Goal: Task Accomplishment & Management: Use online tool/utility

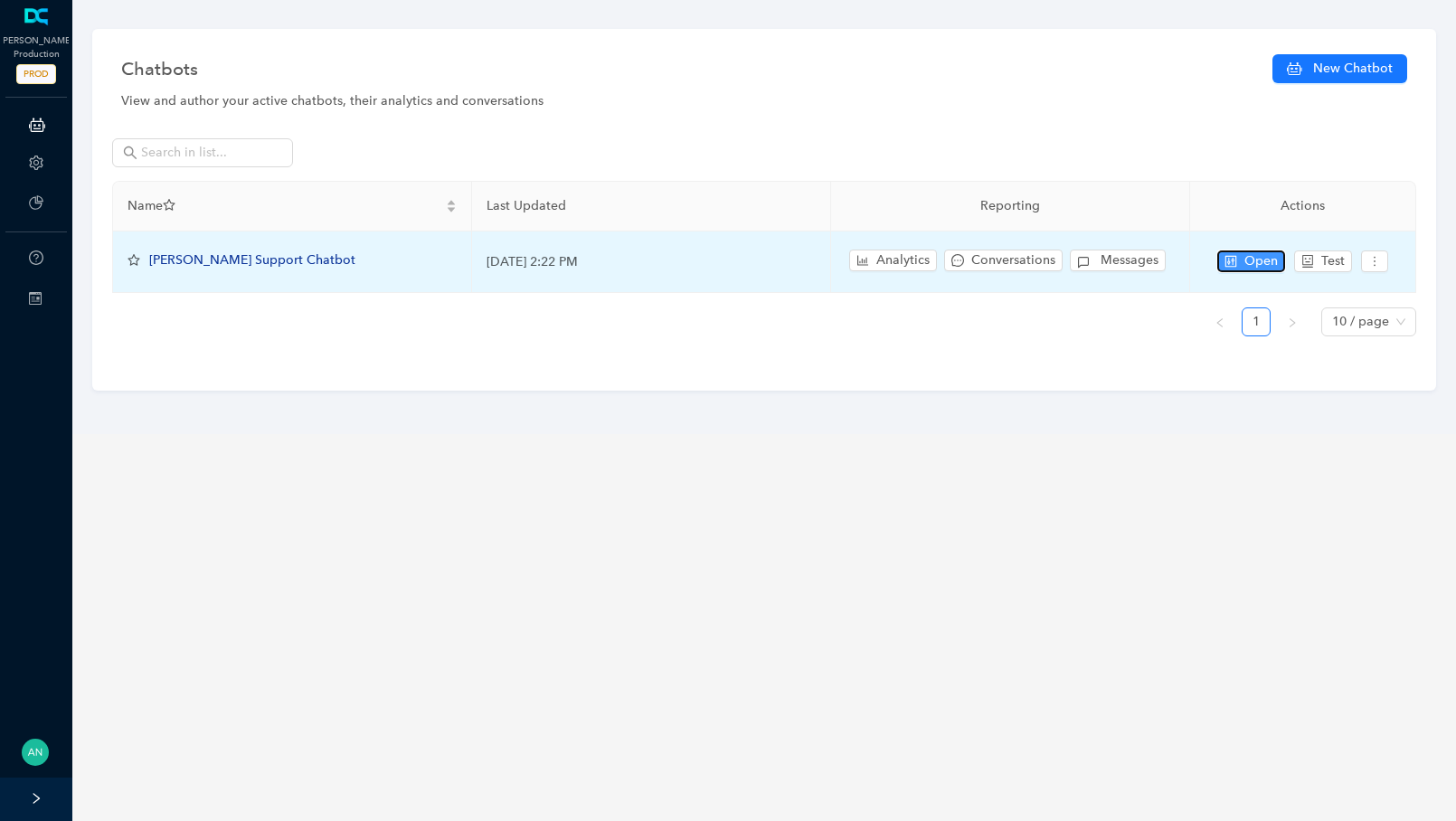
click at [1239, 269] on button "Open" at bounding box center [1251, 261] width 67 height 22
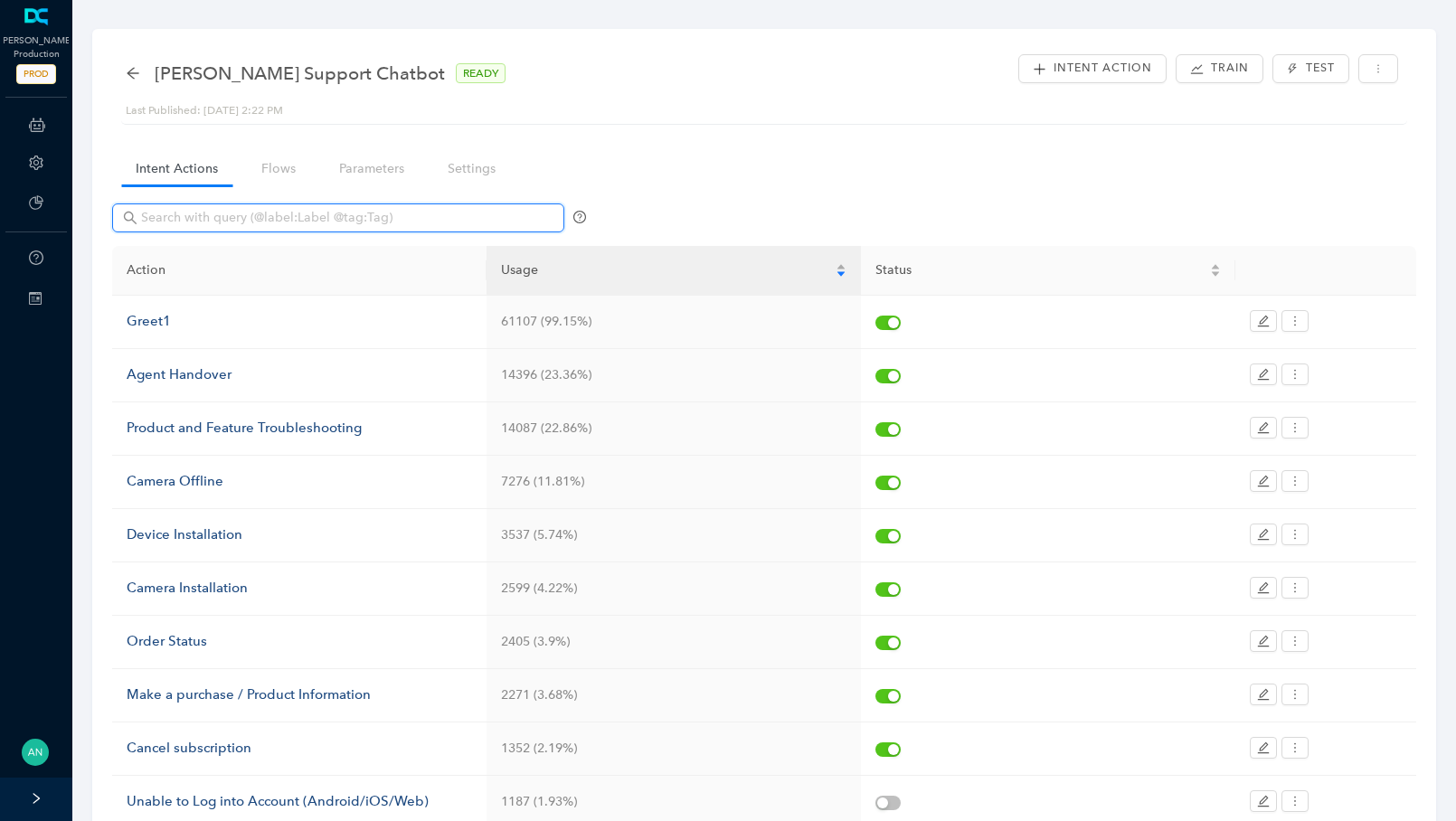
click at [242, 220] on input "text" at bounding box center [339, 218] width 398 height 20
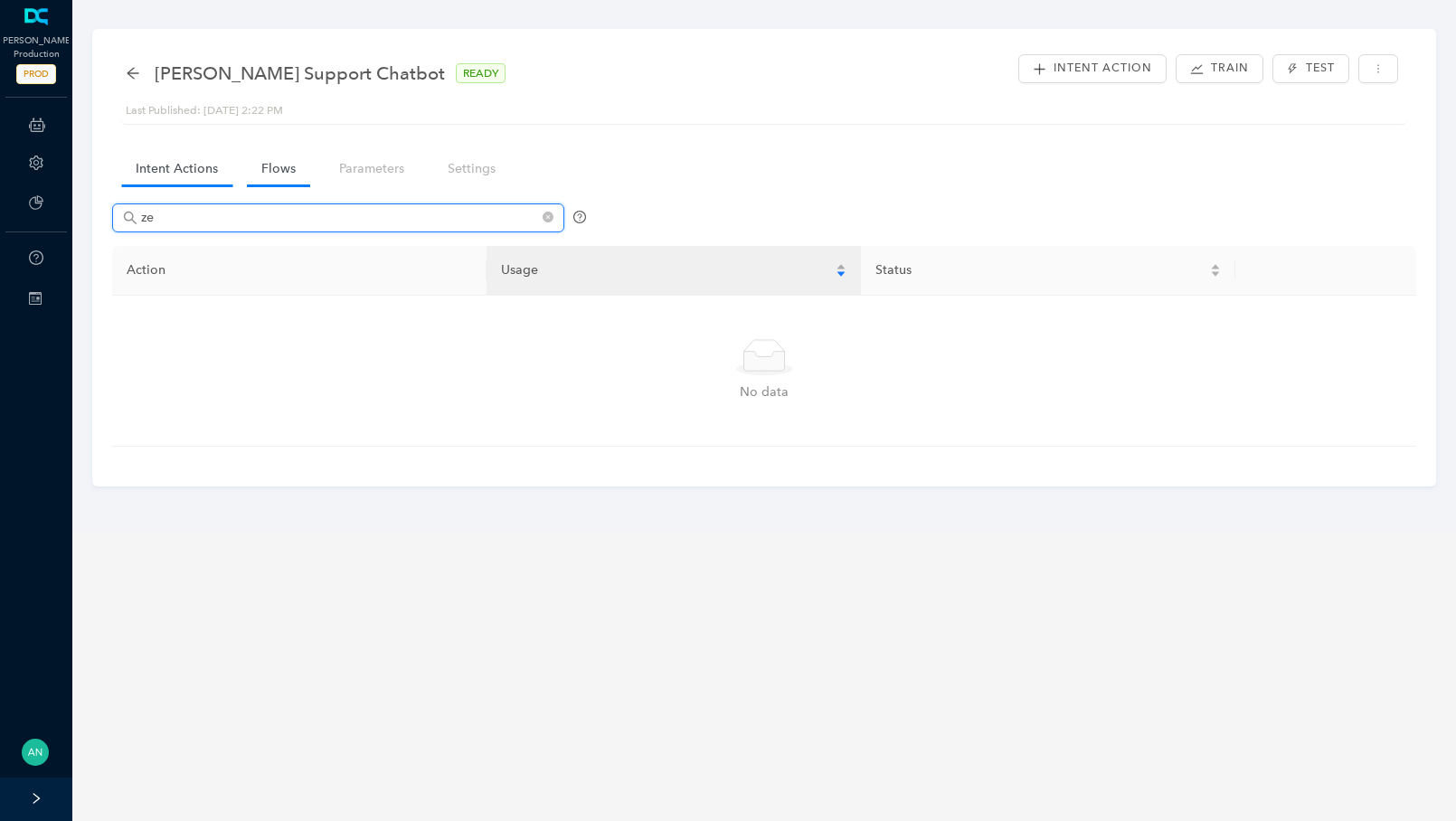
type input "ze"
click at [254, 171] on link "Flows" at bounding box center [278, 168] width 64 height 33
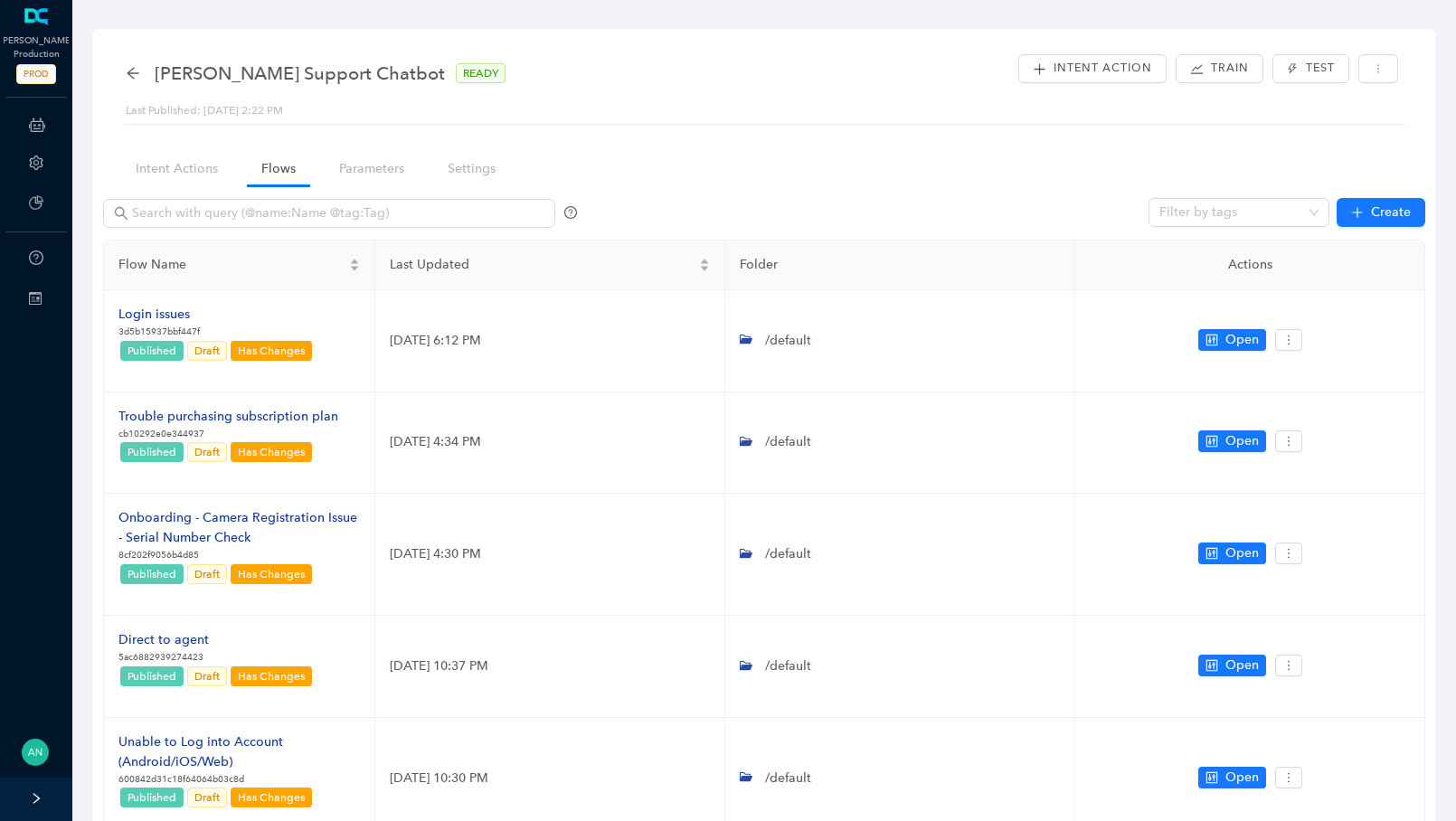
click at [168, 230] on div at bounding box center [339, 220] width 474 height 43
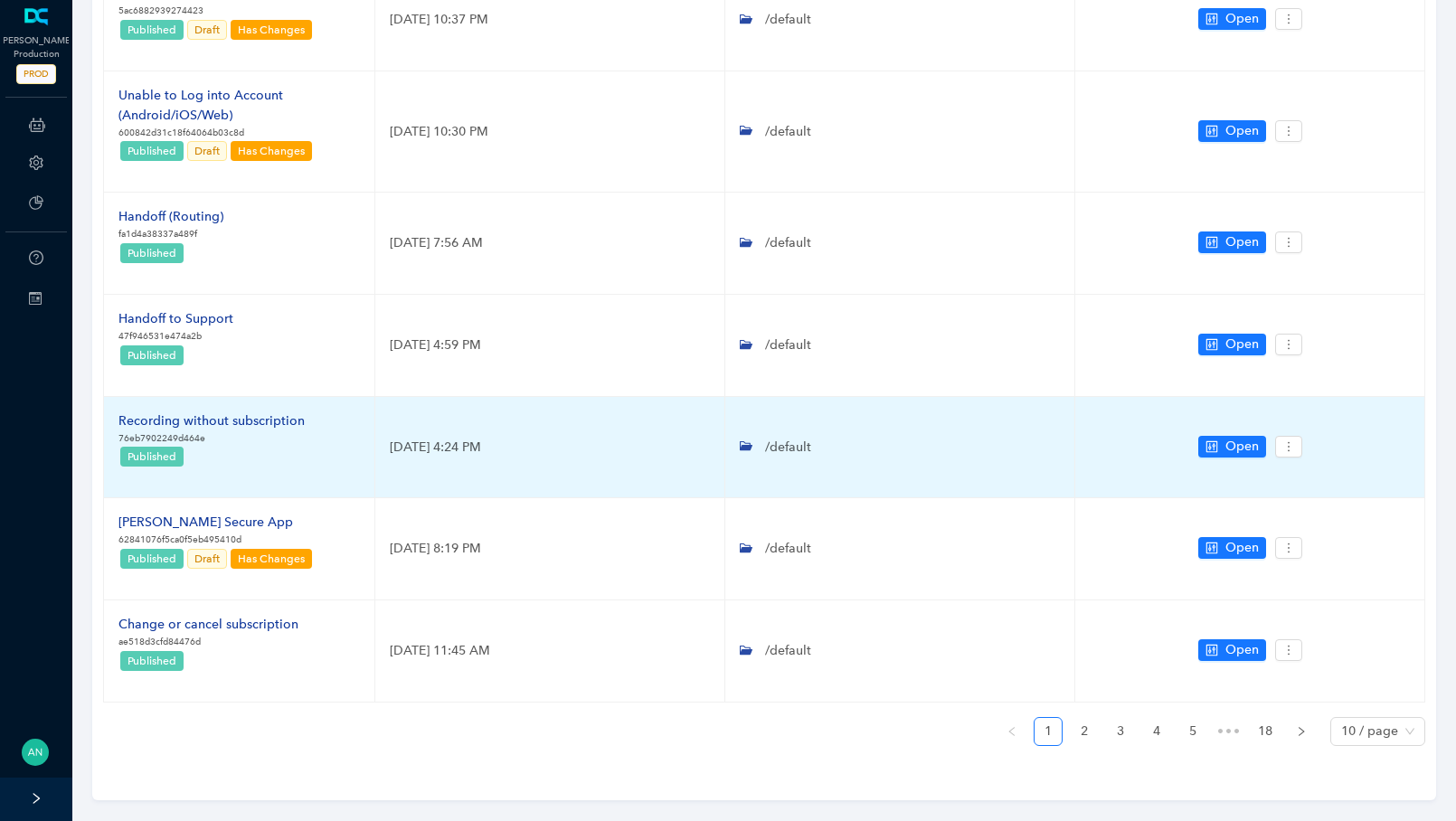
scroll to position [641, 0]
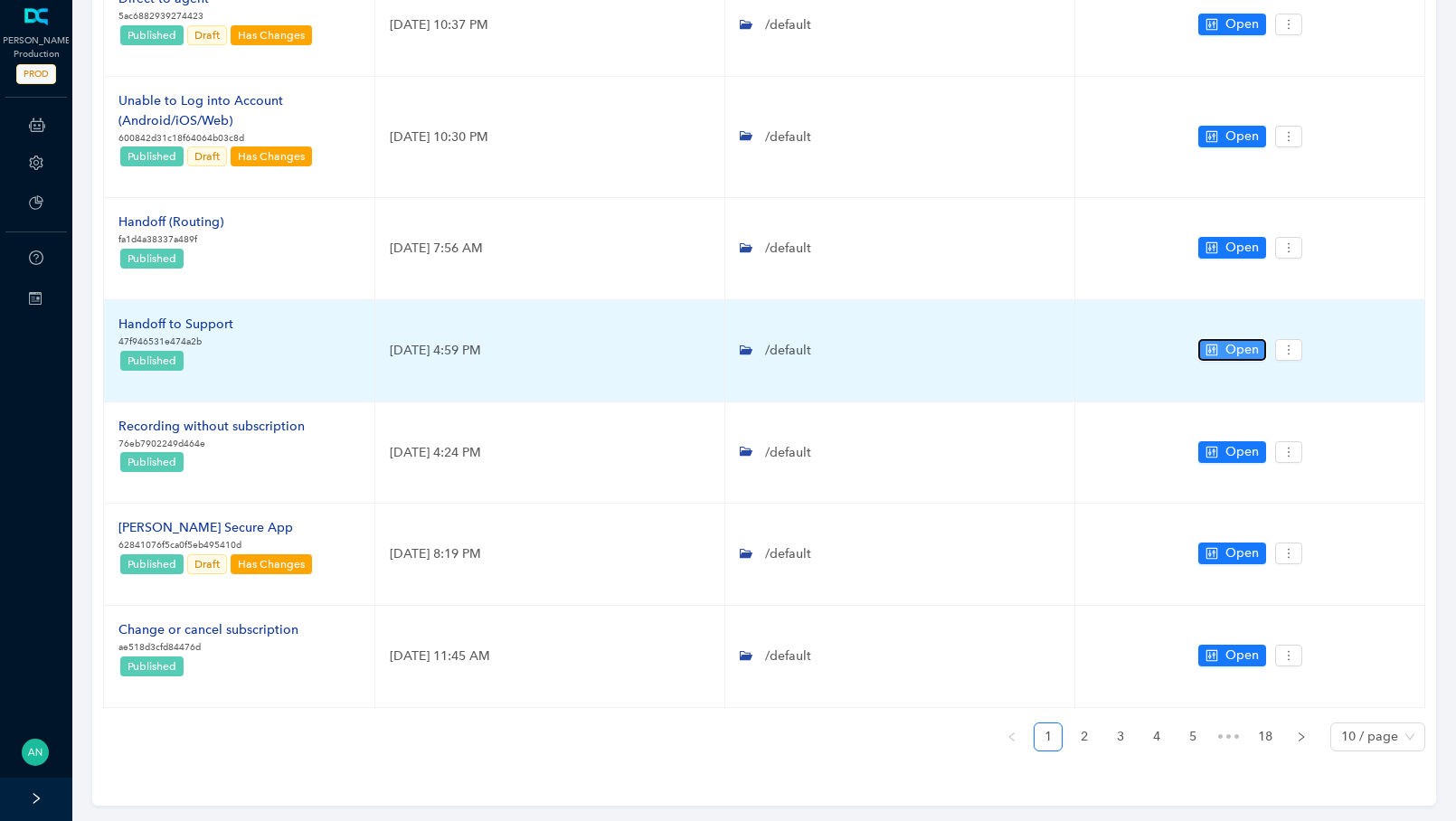
click at [1219, 351] on button "Open" at bounding box center [1232, 350] width 67 height 22
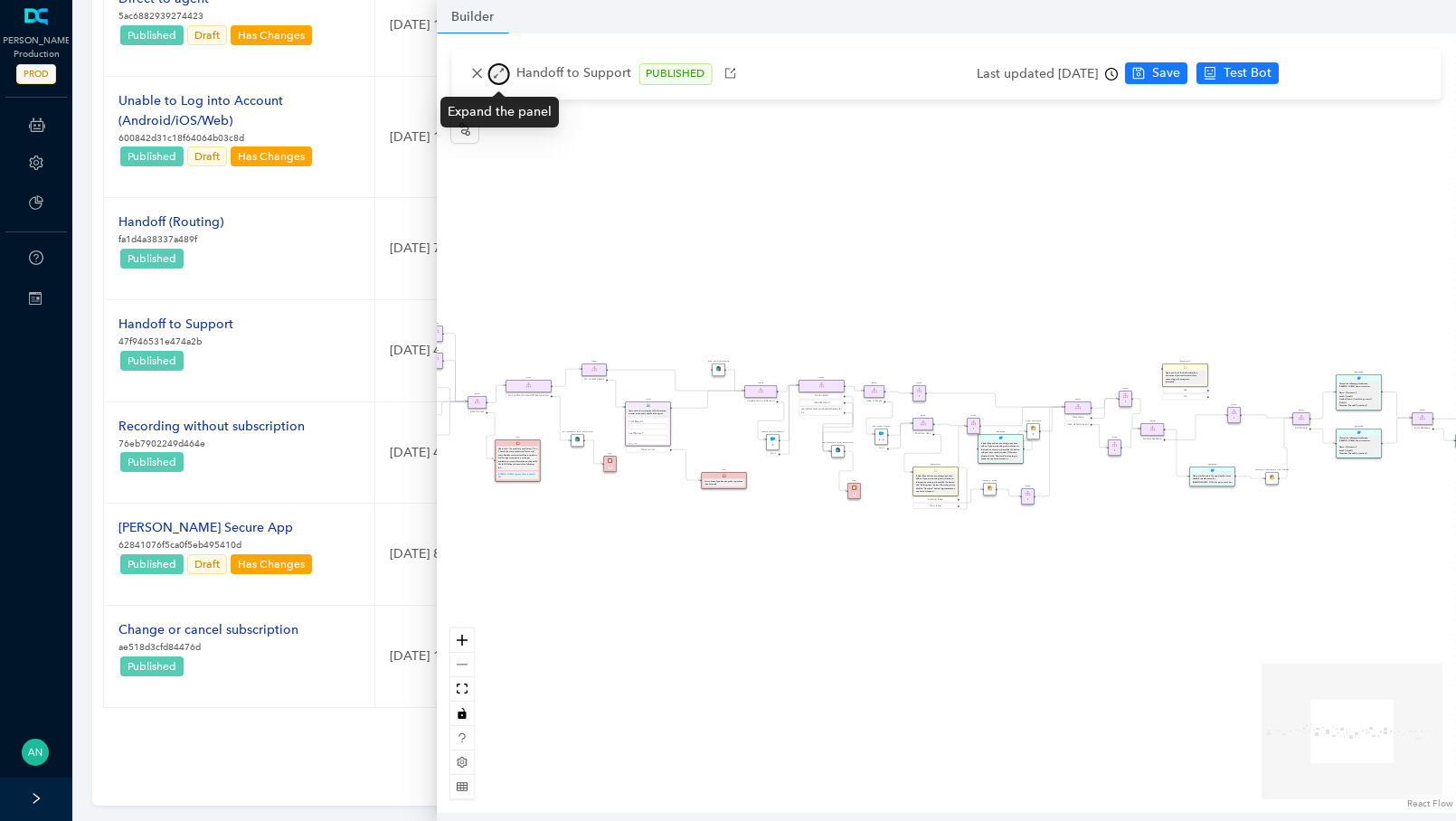
click at [498, 79] on icon "arrows-alt" at bounding box center [498, 72] width 12 height 12
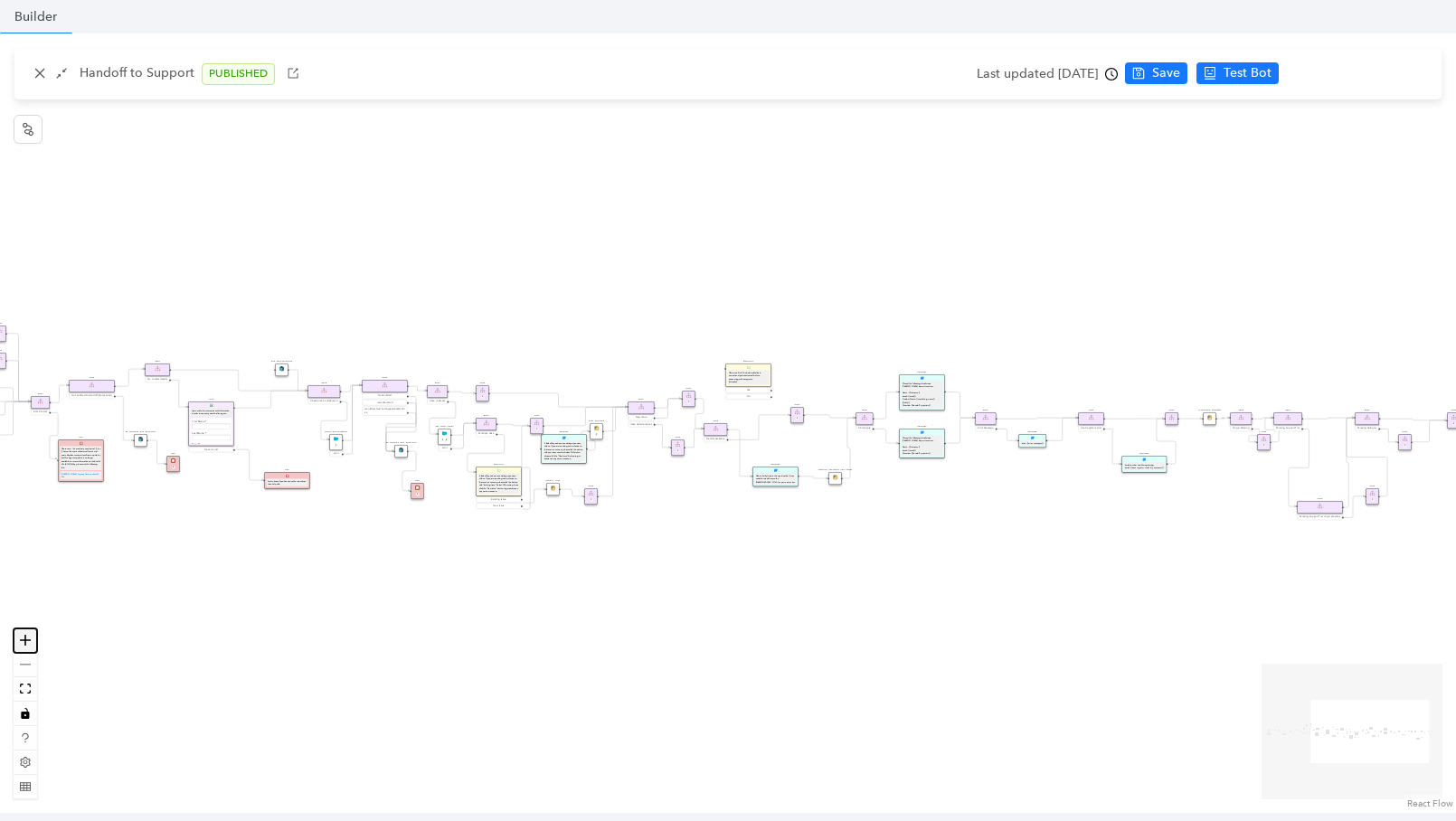
click at [33, 643] on button "zoom in" at bounding box center [25, 640] width 24 height 25
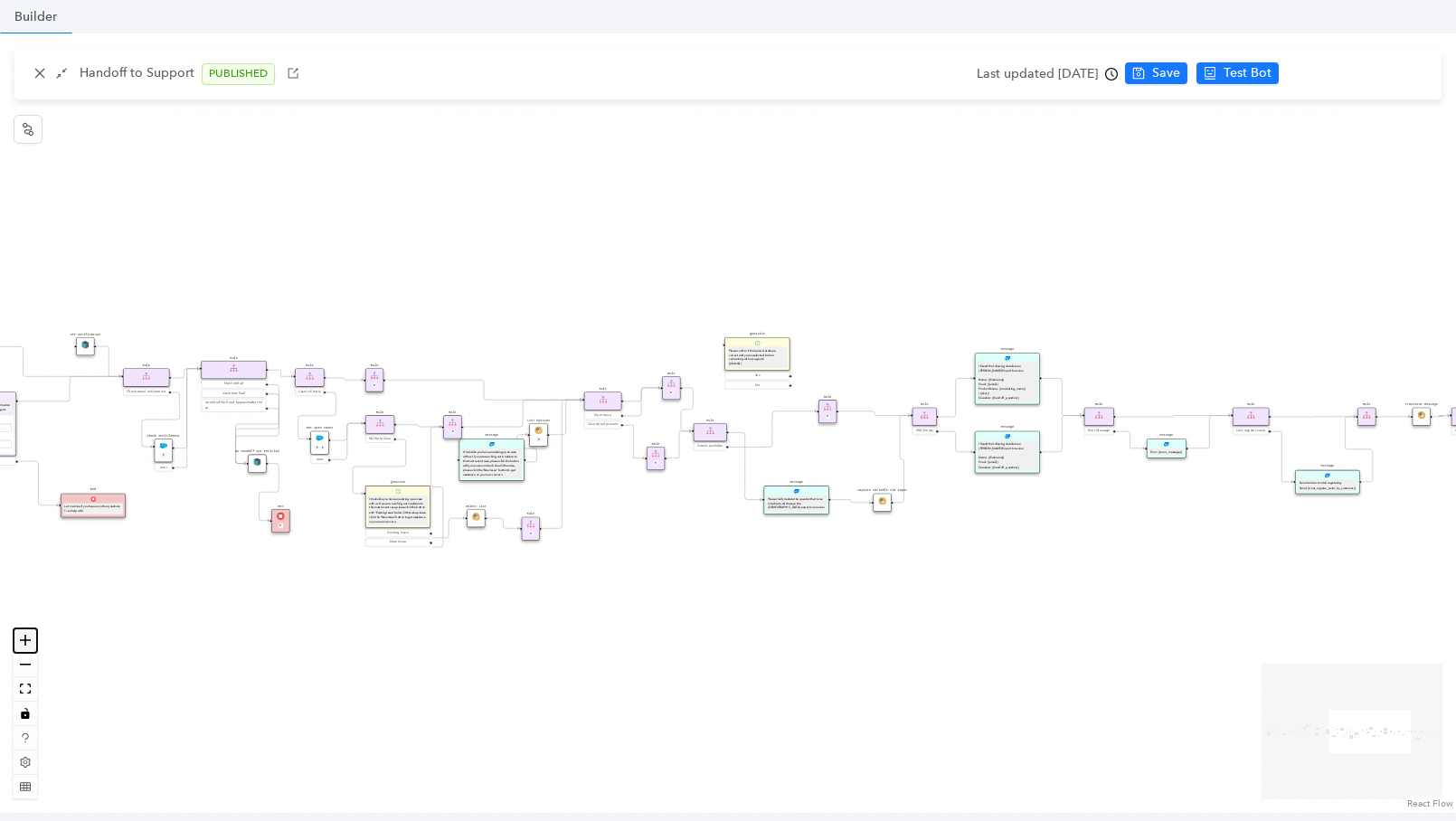
click at [33, 643] on button "zoom in" at bounding box center [25, 640] width 24 height 25
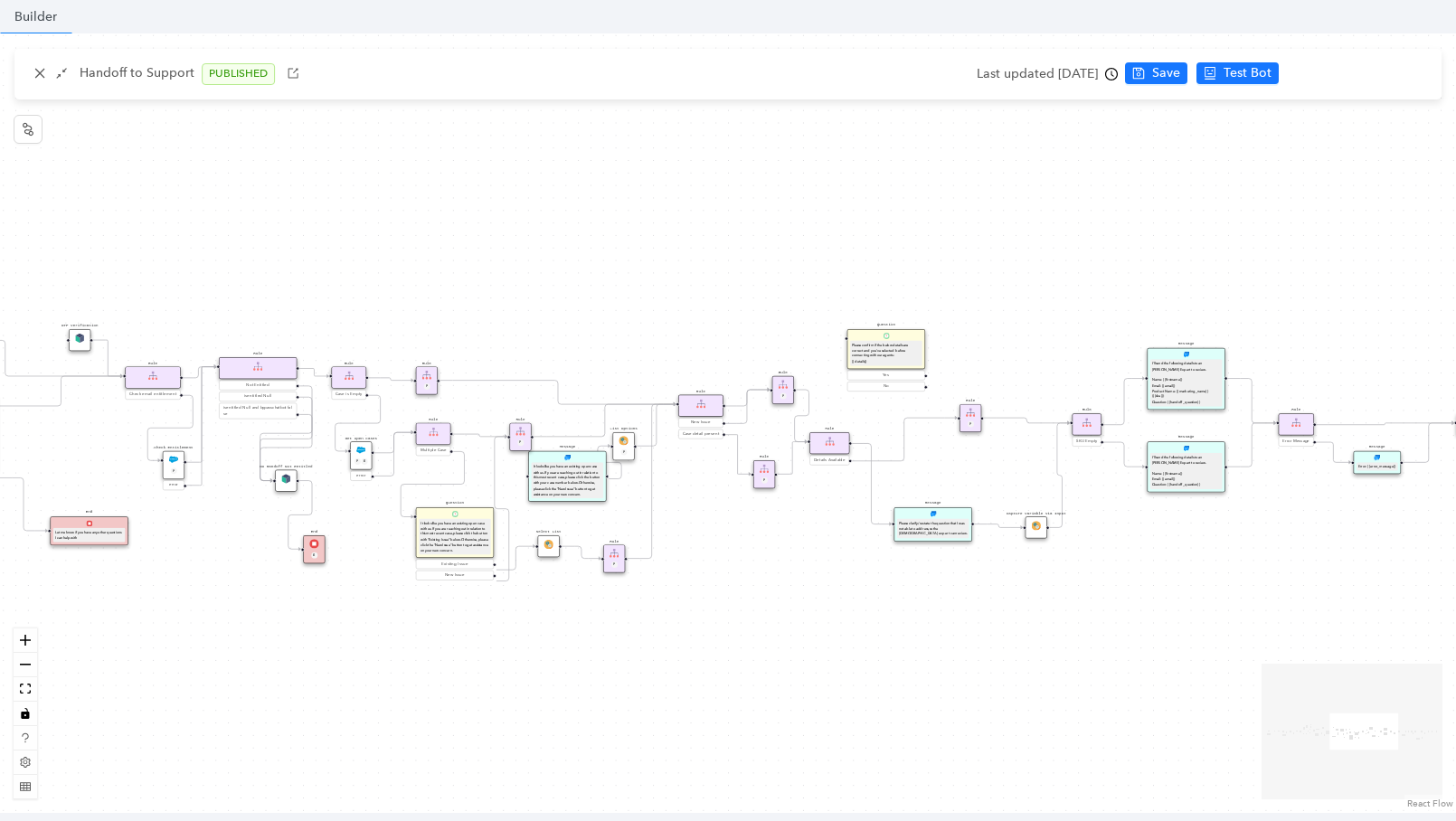
drag, startPoint x: 153, startPoint y: 645, endPoint x: 472, endPoint y: 653, distance: 319.1
click at [472, 653] on div "Rule Missing Support Tier origin presales Rule P Rule Case is Empty Rule P Sele…" at bounding box center [728, 423] width 1456 height 779
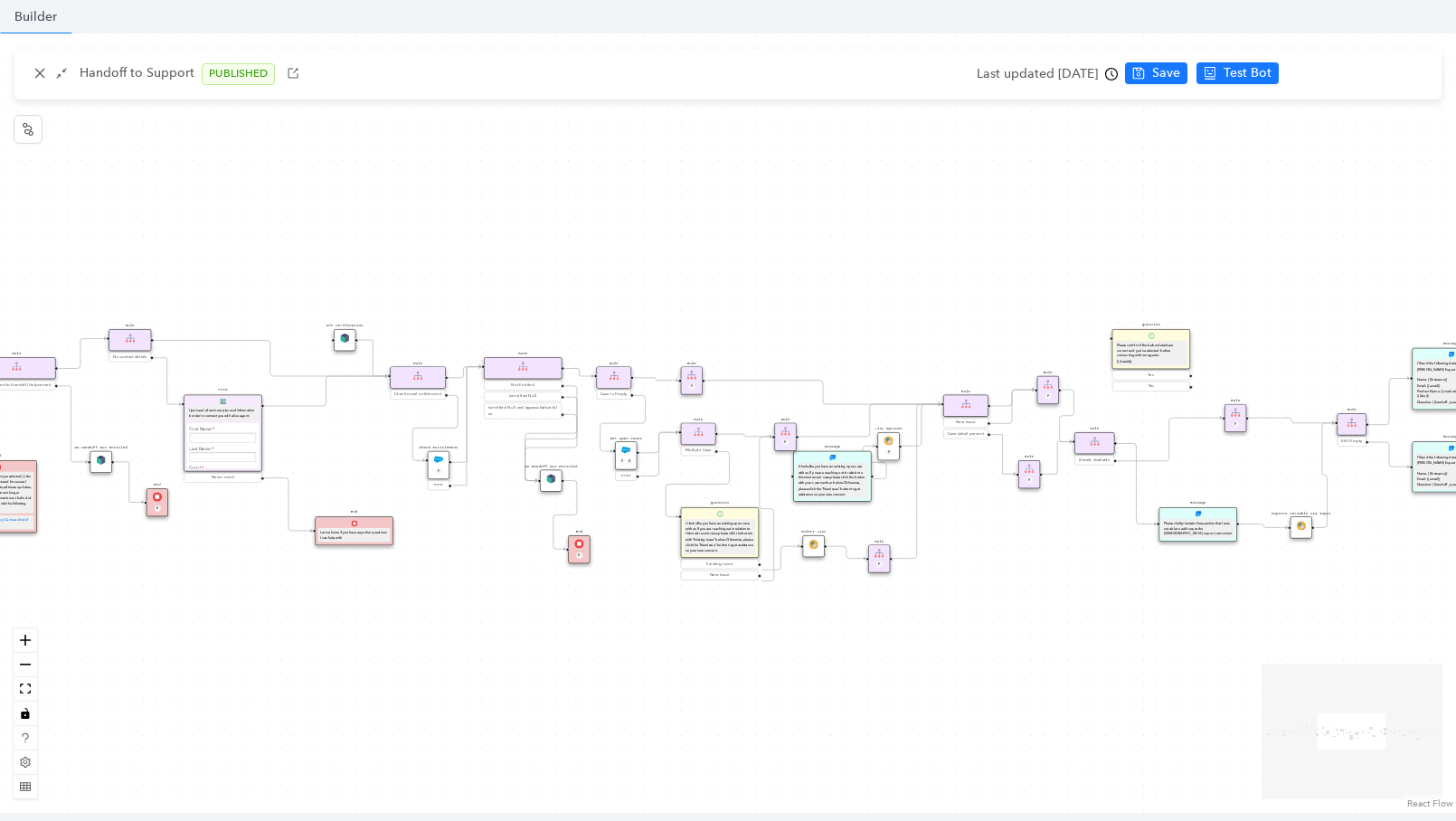
drag, startPoint x: 444, startPoint y: 528, endPoint x: 520, endPoint y: 528, distance: 76.0
click at [520, 528] on div "Rule Missing Support Tier origin presales Rule P Rule Case is Empty Rule P Sele…" at bounding box center [728, 423] width 1456 height 779
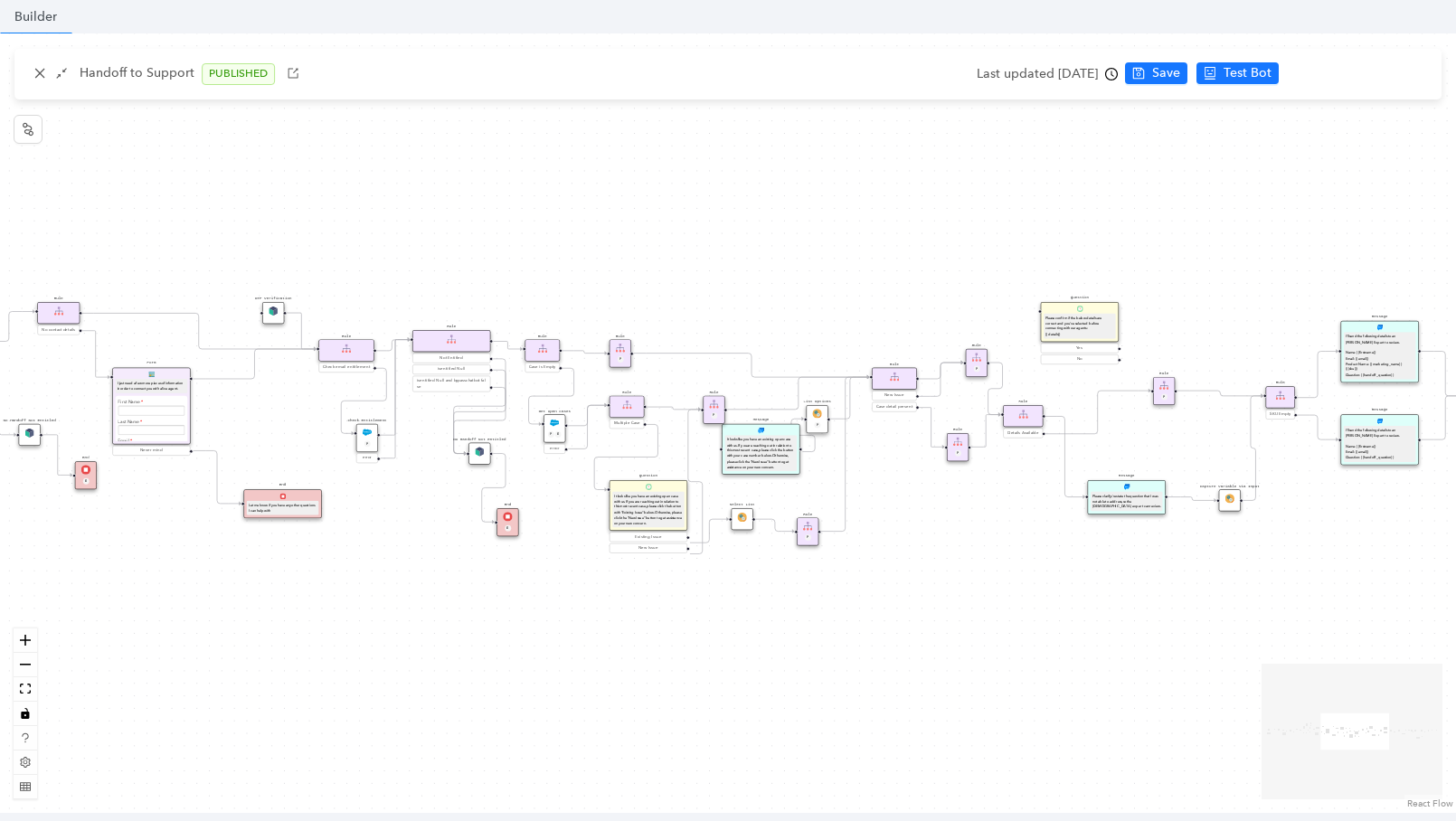
drag, startPoint x: 363, startPoint y: 391, endPoint x: 220, endPoint y: 364, distance: 145.5
click at [229, 361] on div "Rule Missing Support Tier origin presales Rule P Rule Case is Empty Rule P Sele…" at bounding box center [728, 423] width 1456 height 779
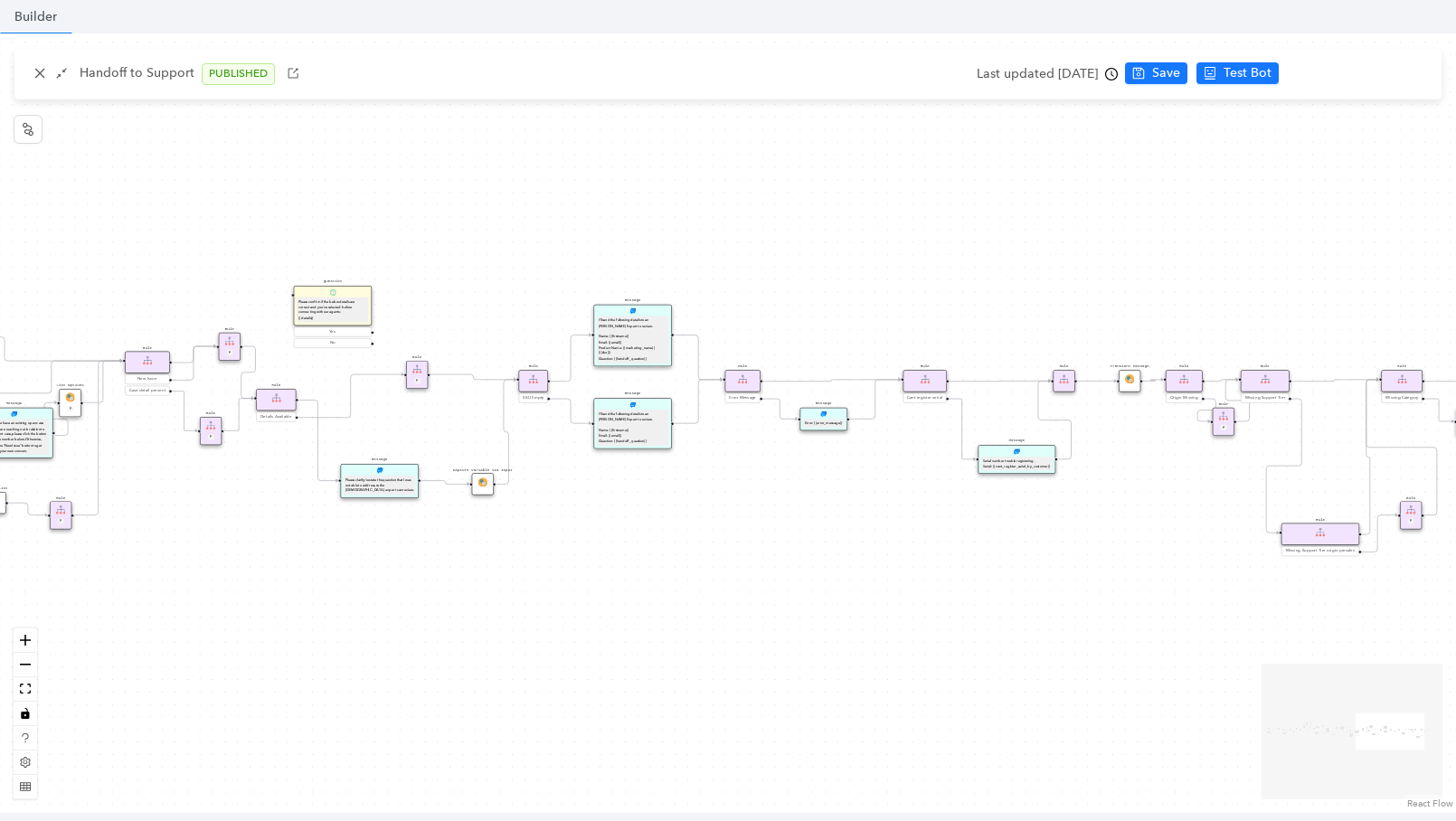
drag, startPoint x: 773, startPoint y: 521, endPoint x: 105, endPoint y: 520, distance: 668.0
click at [105, 520] on div "Rule Missing Support Tier origin presales Rule P Rule Case is Empty Rule P Sele…" at bounding box center [728, 423] width 1456 height 779
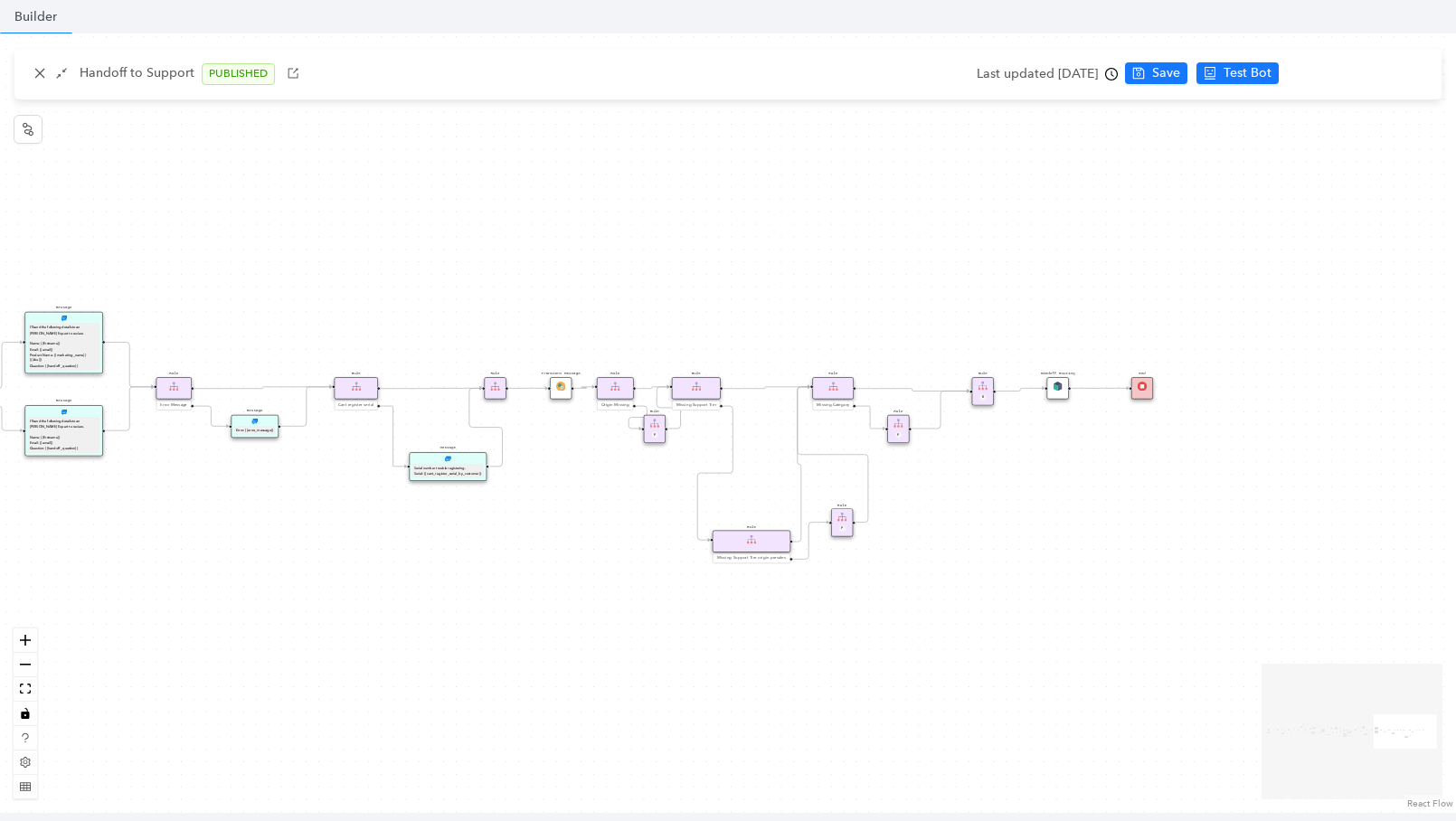
drag, startPoint x: 444, startPoint y: 527, endPoint x: 266, endPoint y: 545, distance: 178.9
click at [266, 545] on div "Rule Missing Support Tier origin presales Rule P Rule Case is Empty Rule P Sele…" at bounding box center [728, 423] width 1456 height 779
click at [1054, 396] on div "Handoff Routing" at bounding box center [1058, 388] width 22 height 22
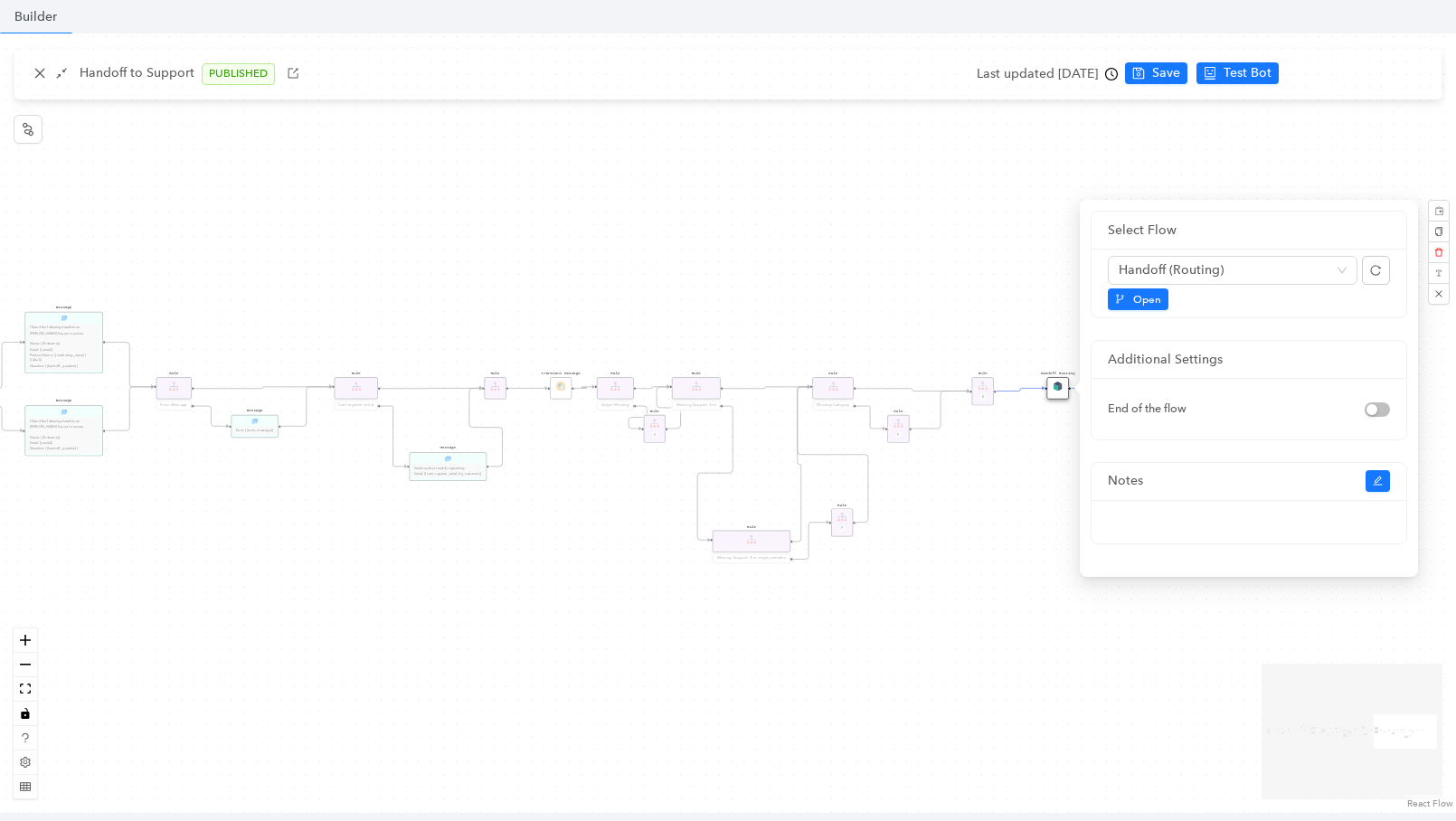
click at [990, 201] on div "Rule Missing Support Tier origin presales Rule P Rule Case is Empty Rule P Sele…" at bounding box center [728, 423] width 1456 height 779
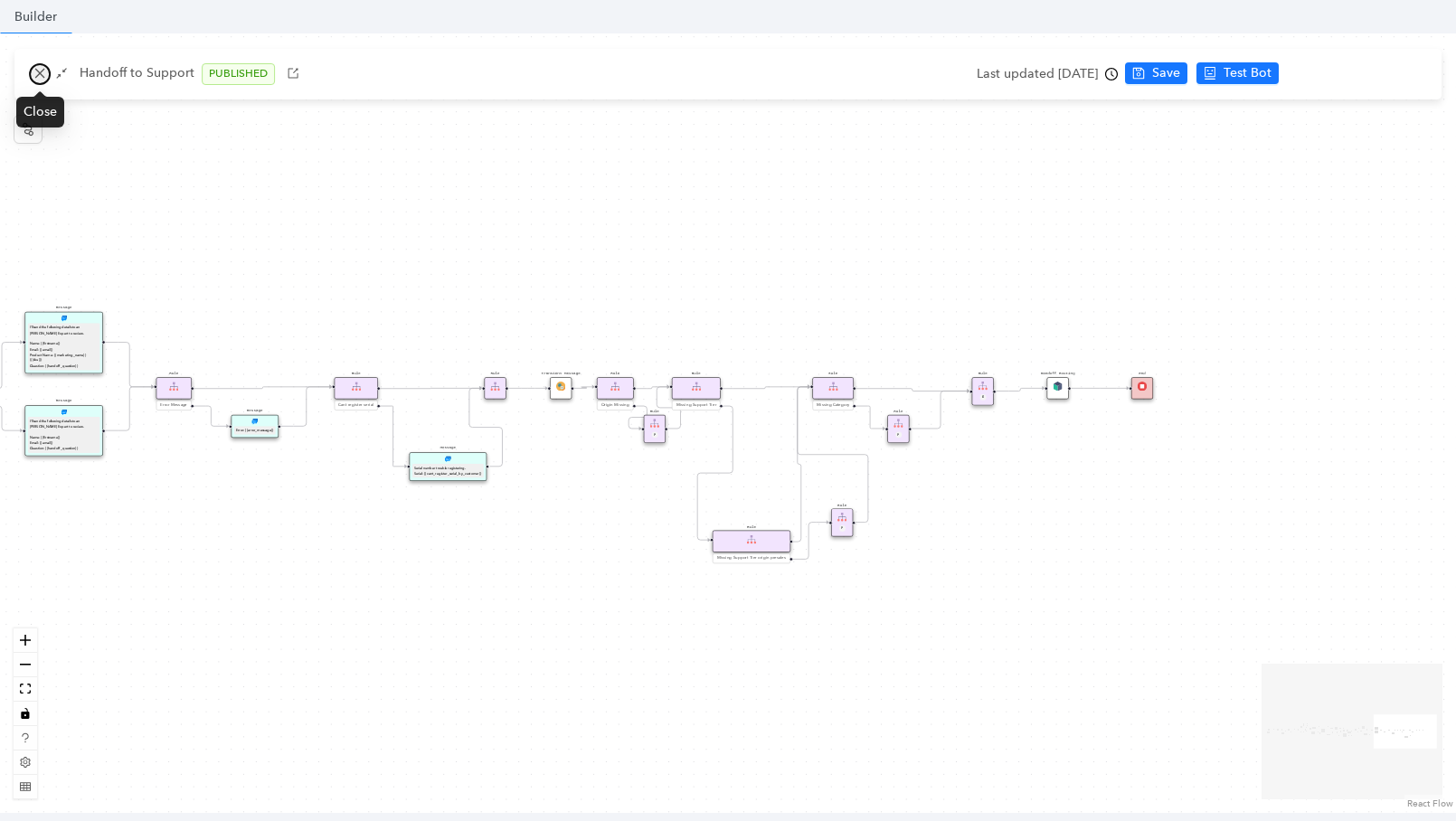
click at [33, 67] on button "button" at bounding box center [39, 74] width 22 height 22
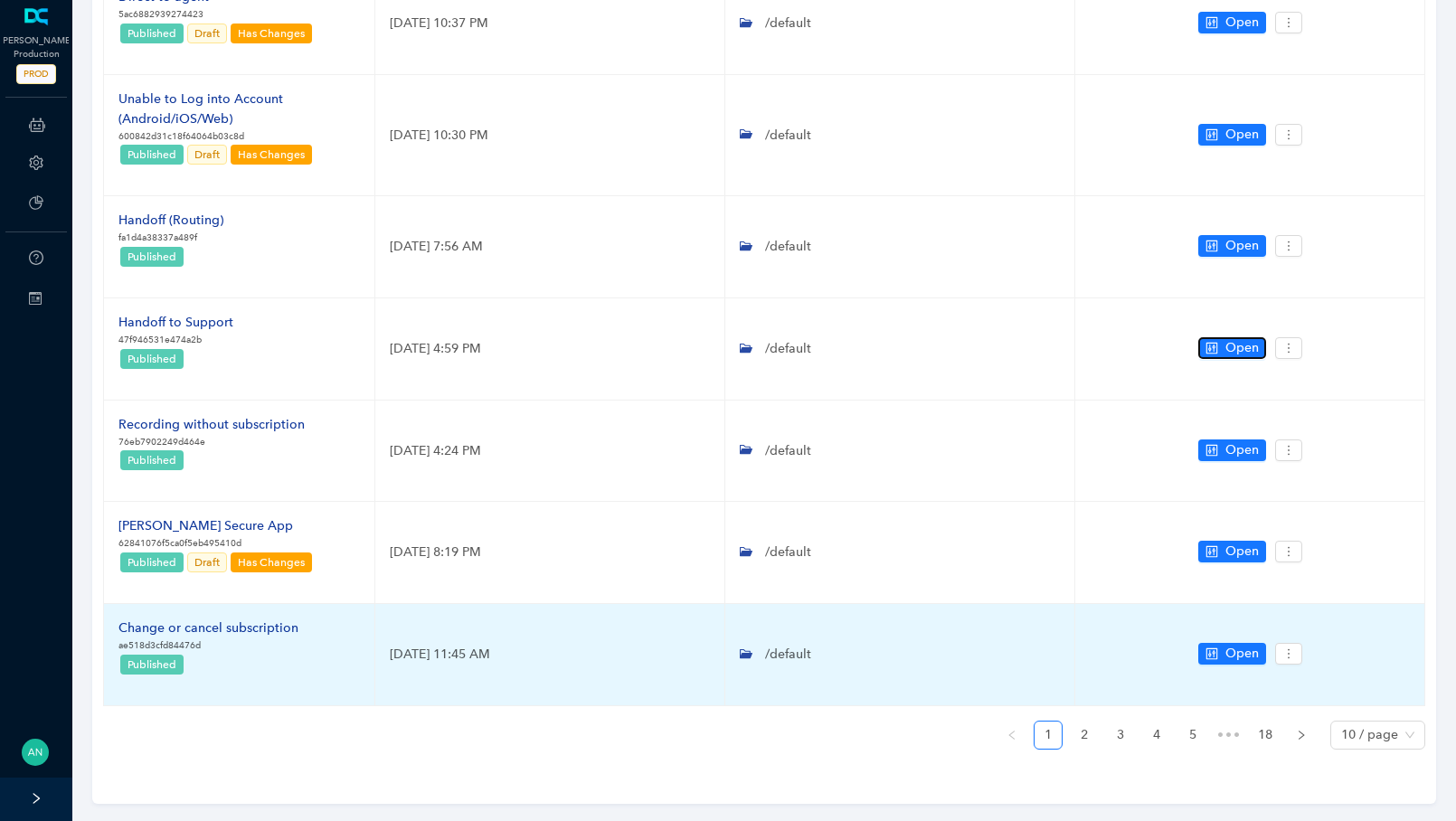
scroll to position [642, 0]
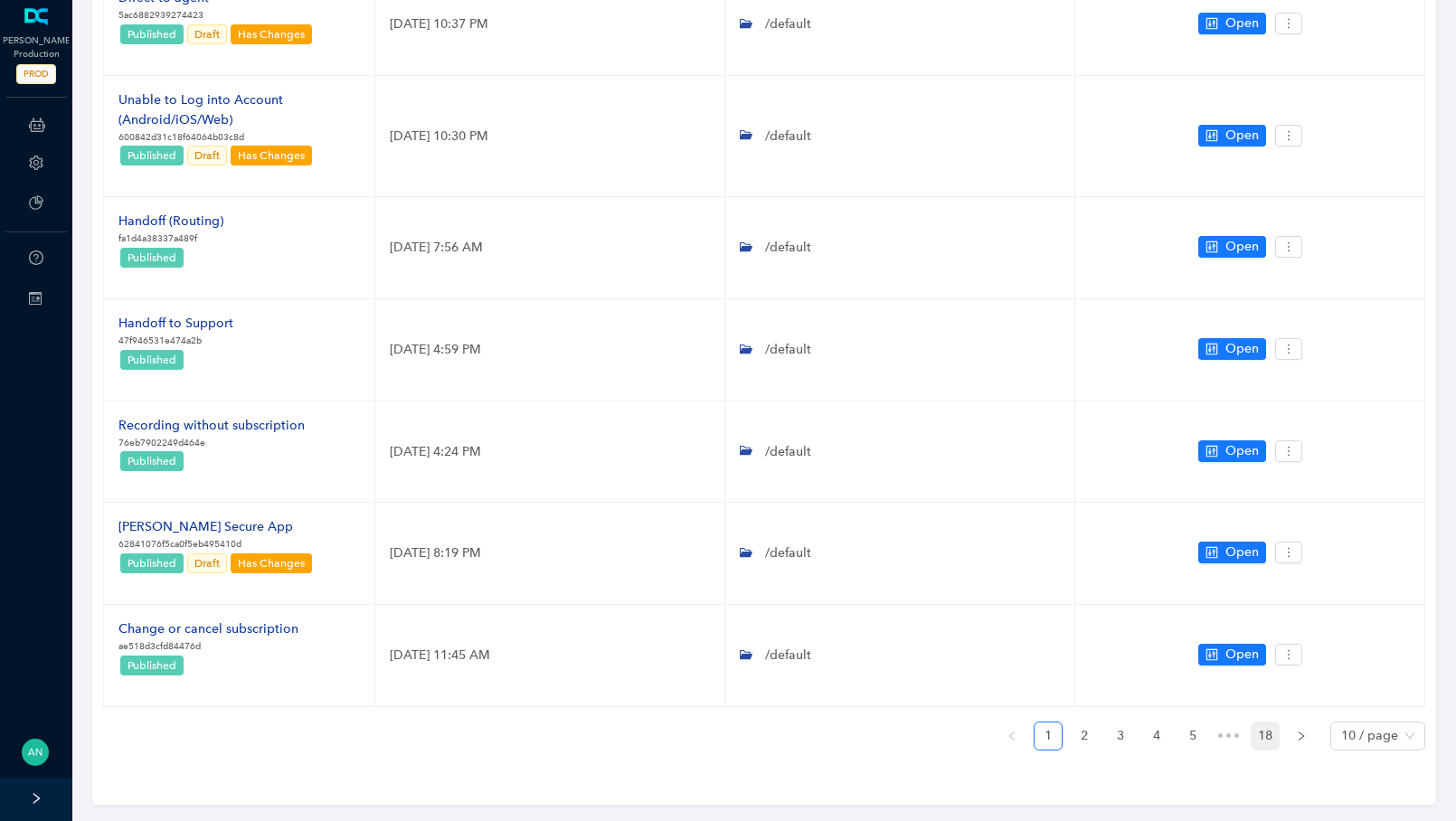
click at [1257, 735] on link "18" at bounding box center [1265, 735] width 28 height 28
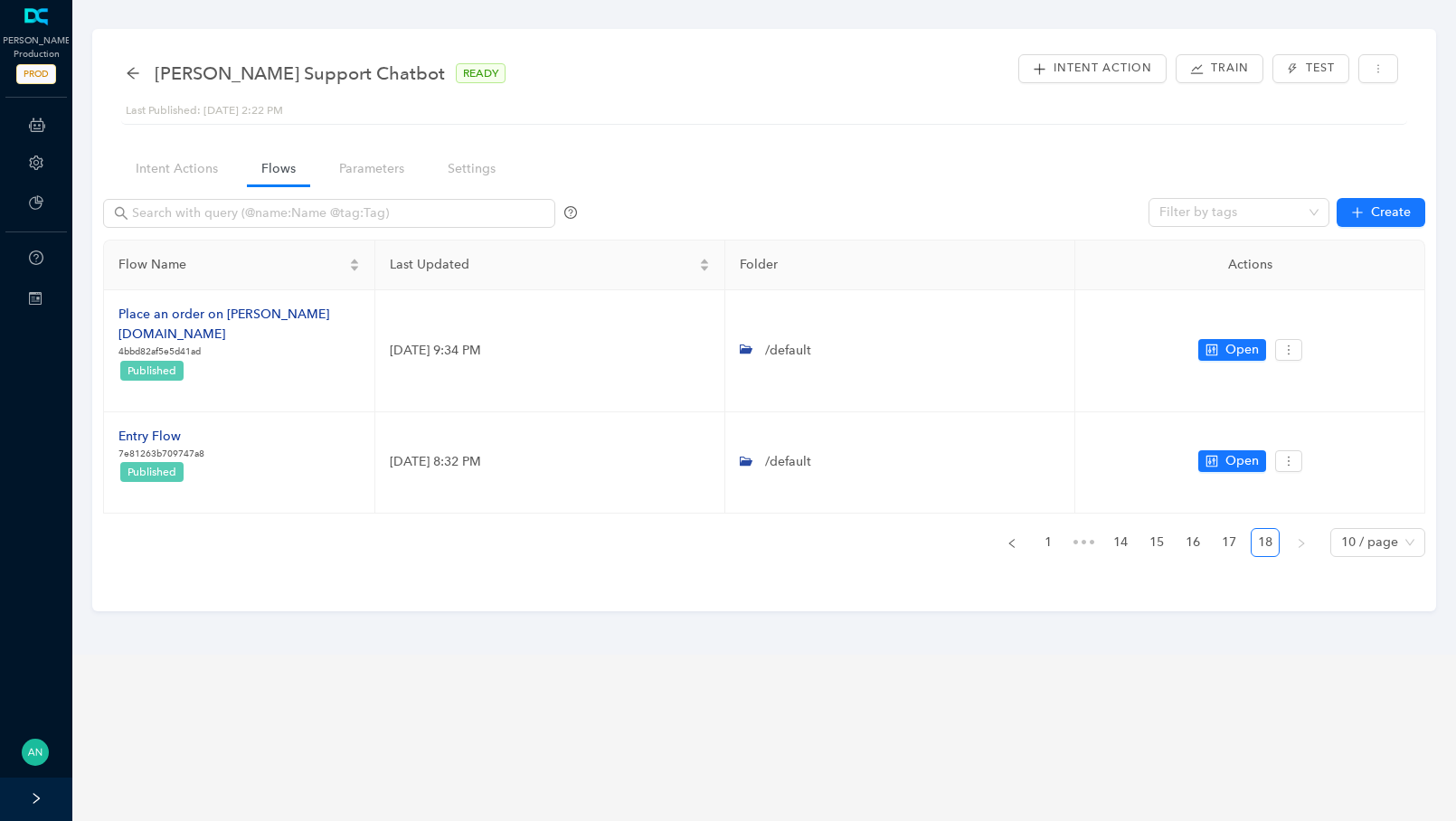
scroll to position [0, 0]
click at [200, 204] on input "text" at bounding box center [331, 213] width 398 height 20
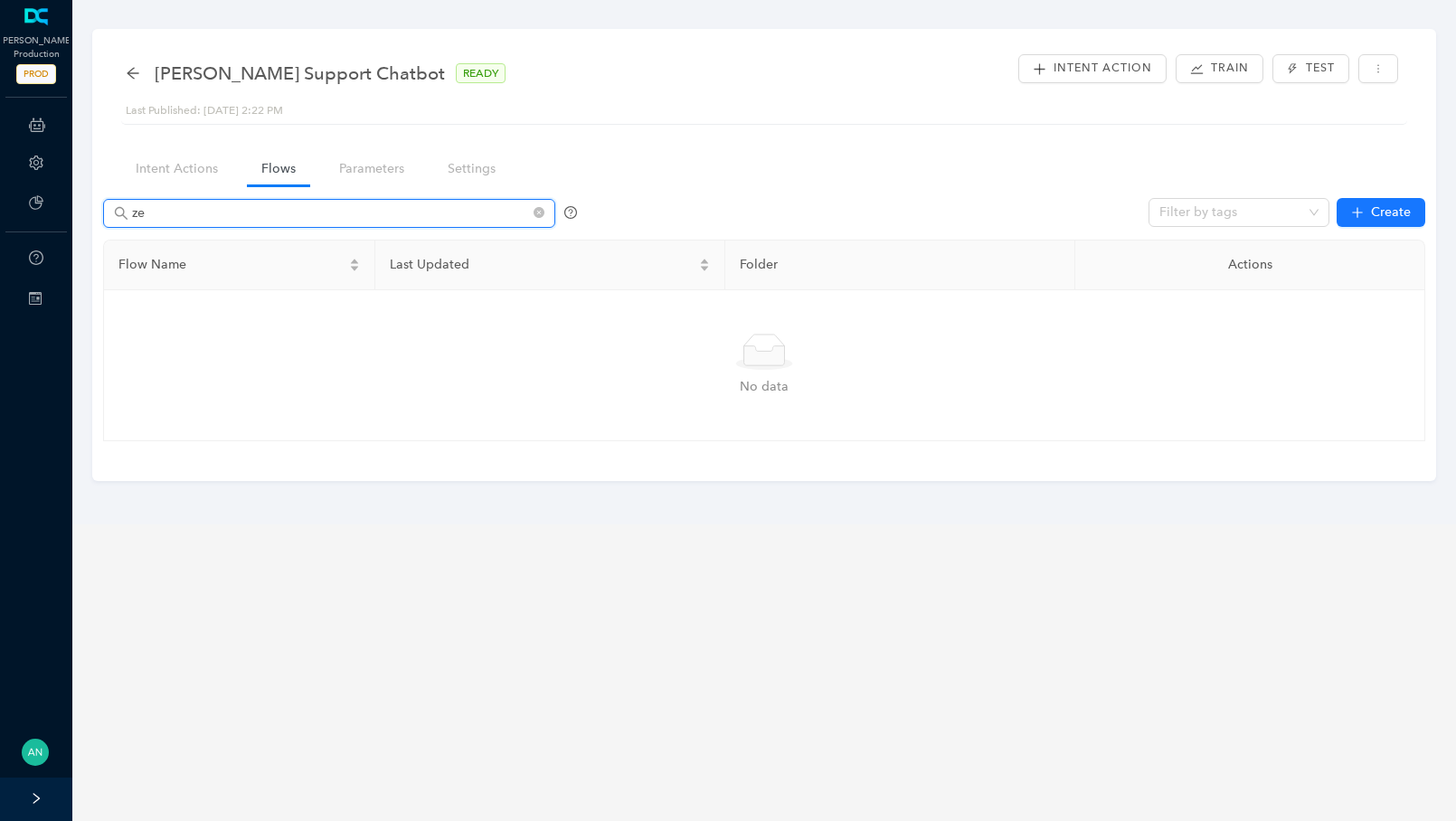
type input "z"
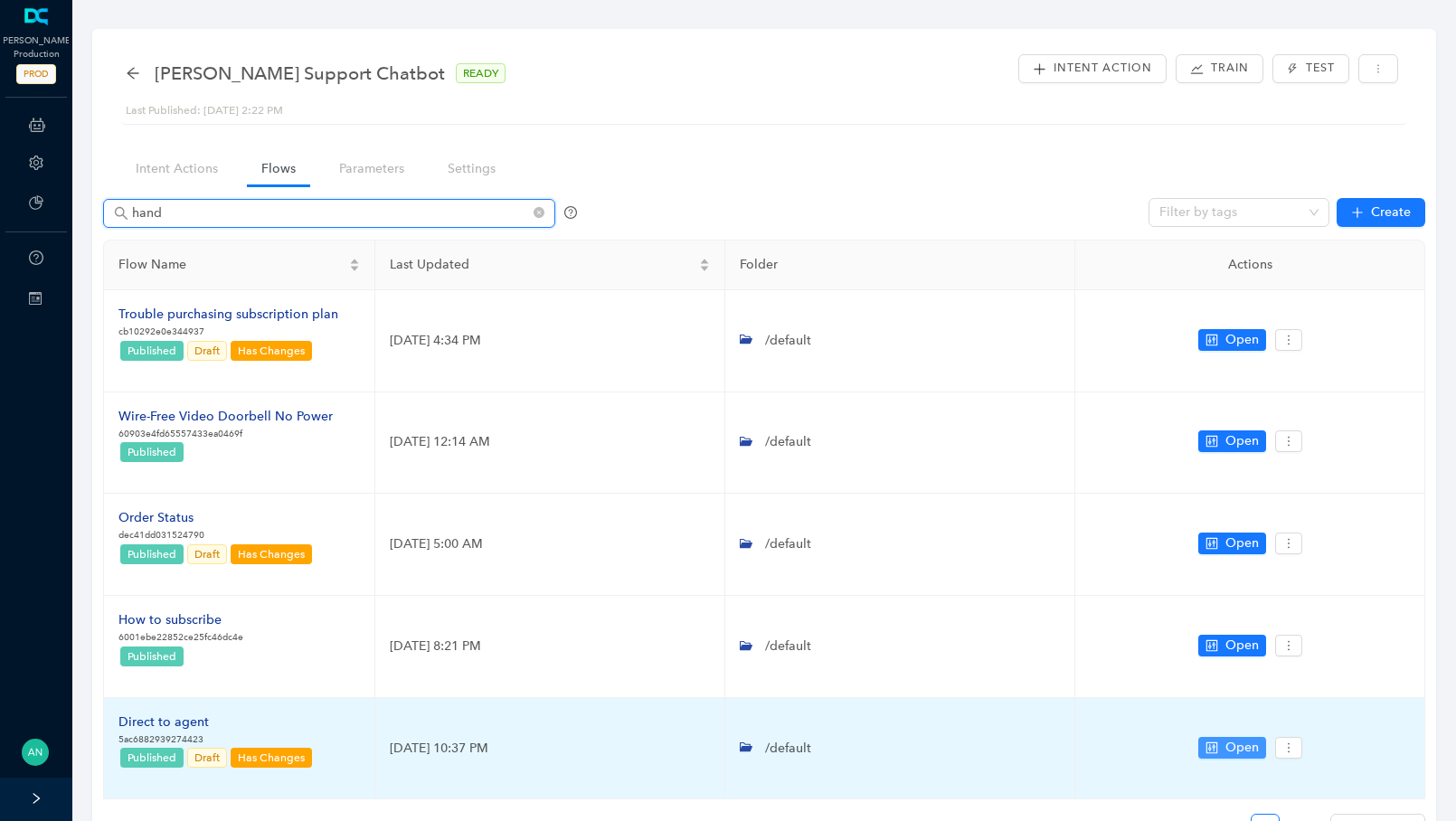
type input "hand"
click at [1209, 745] on icon "control" at bounding box center [1211, 747] width 11 height 11
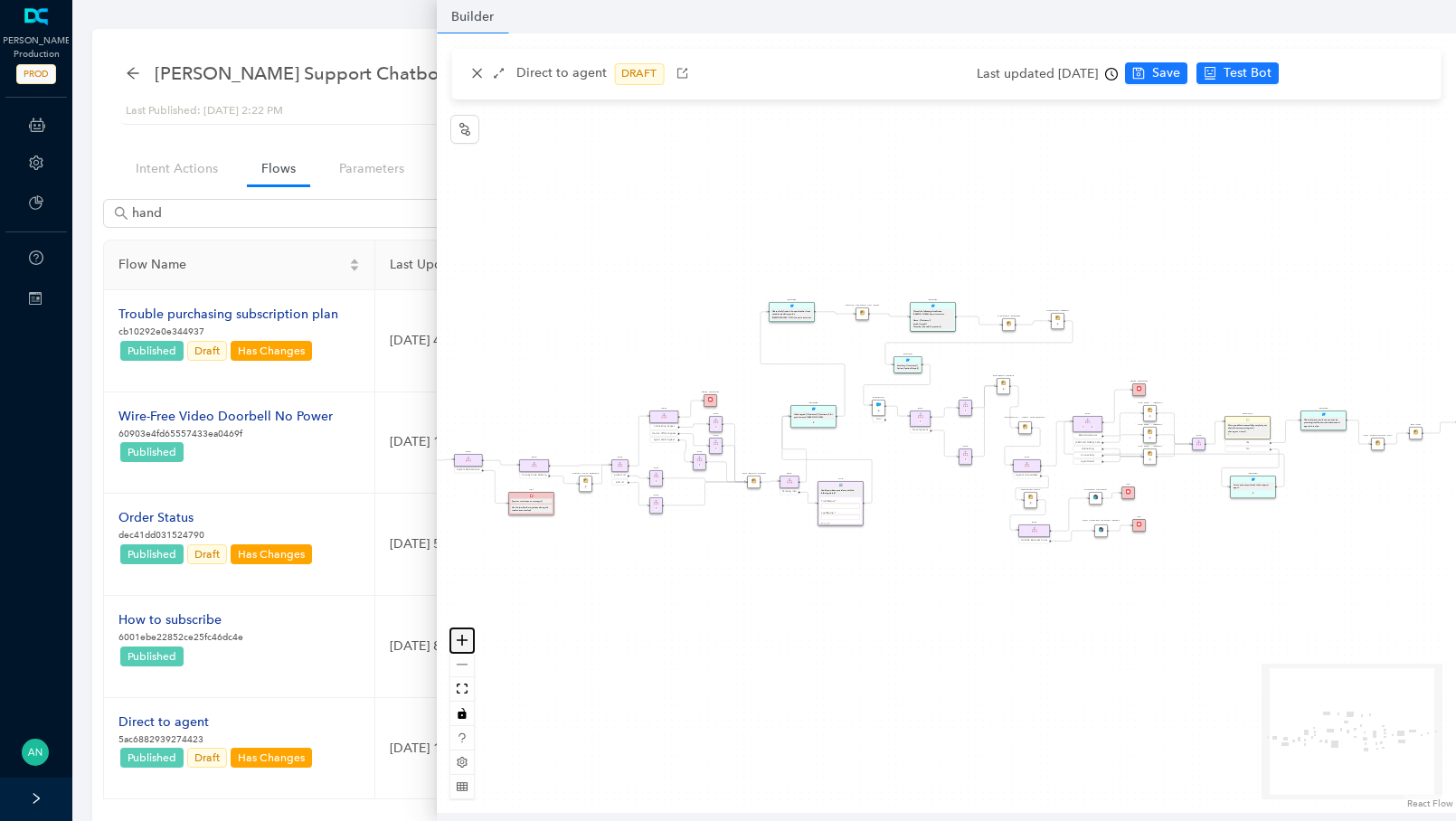
click at [473, 642] on button "zoom in" at bounding box center [462, 640] width 24 height 25
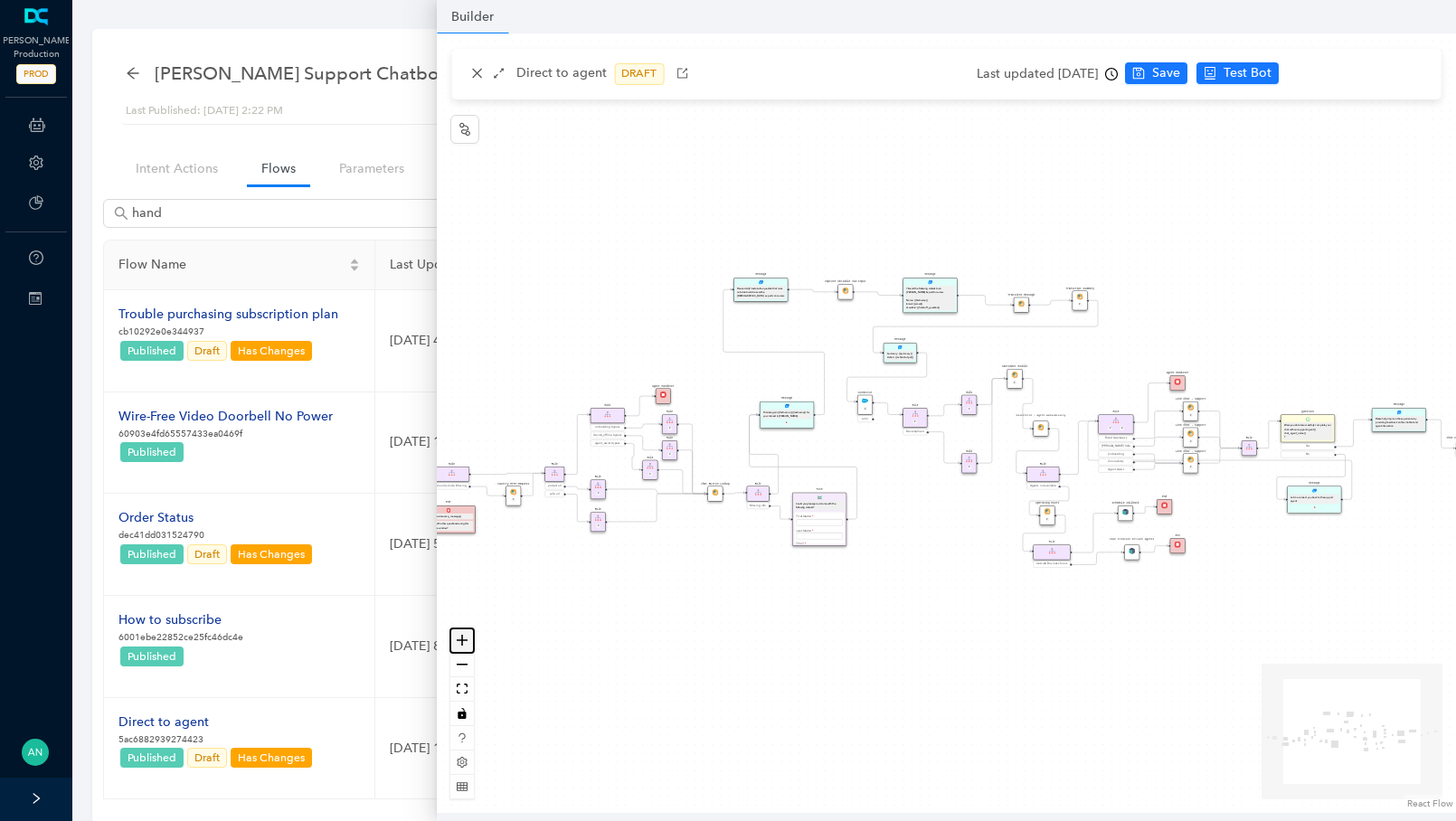
click at [473, 642] on button "zoom in" at bounding box center [462, 640] width 24 height 25
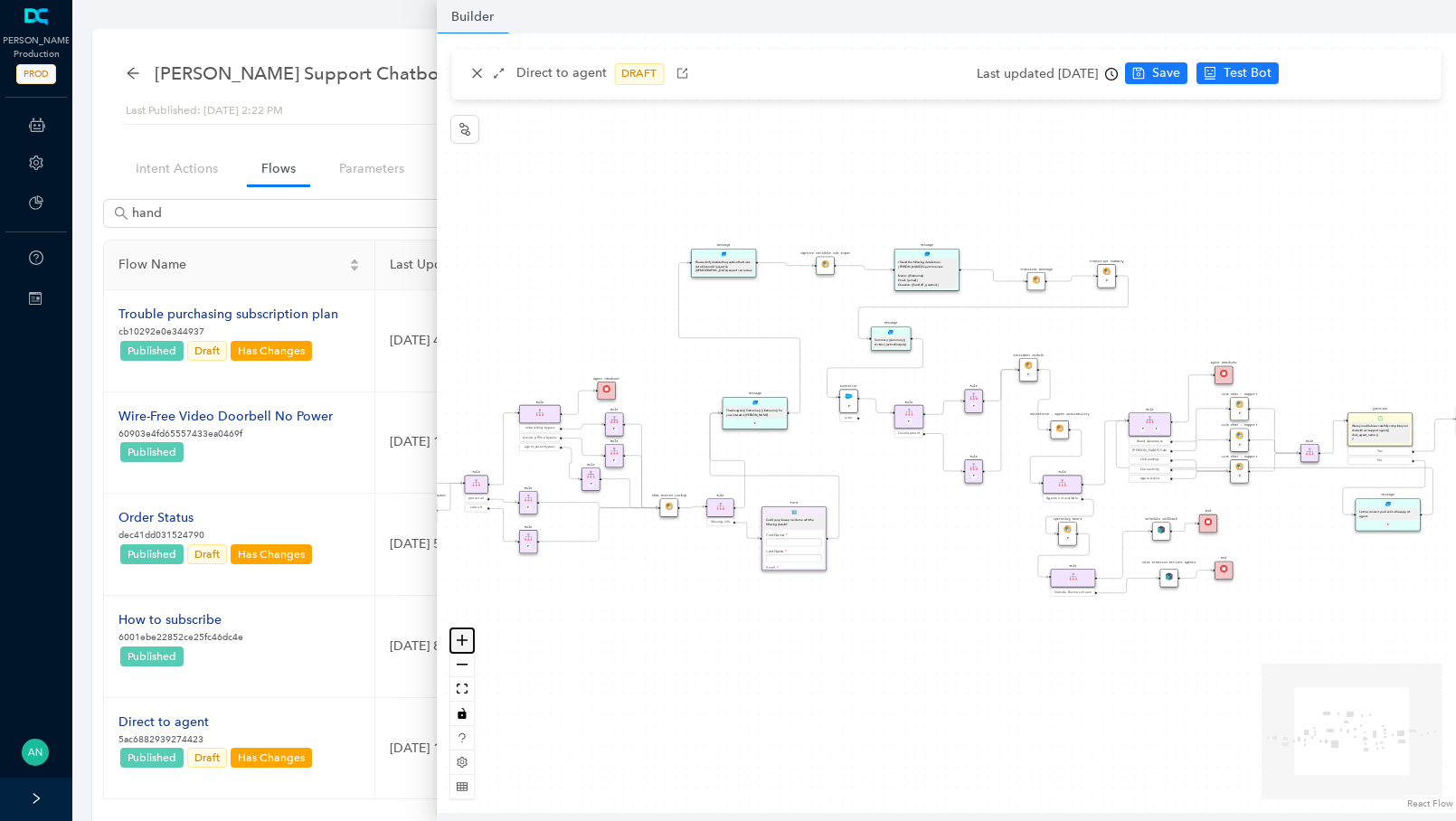
click at [473, 642] on button "zoom in" at bounding box center [462, 640] width 24 height 25
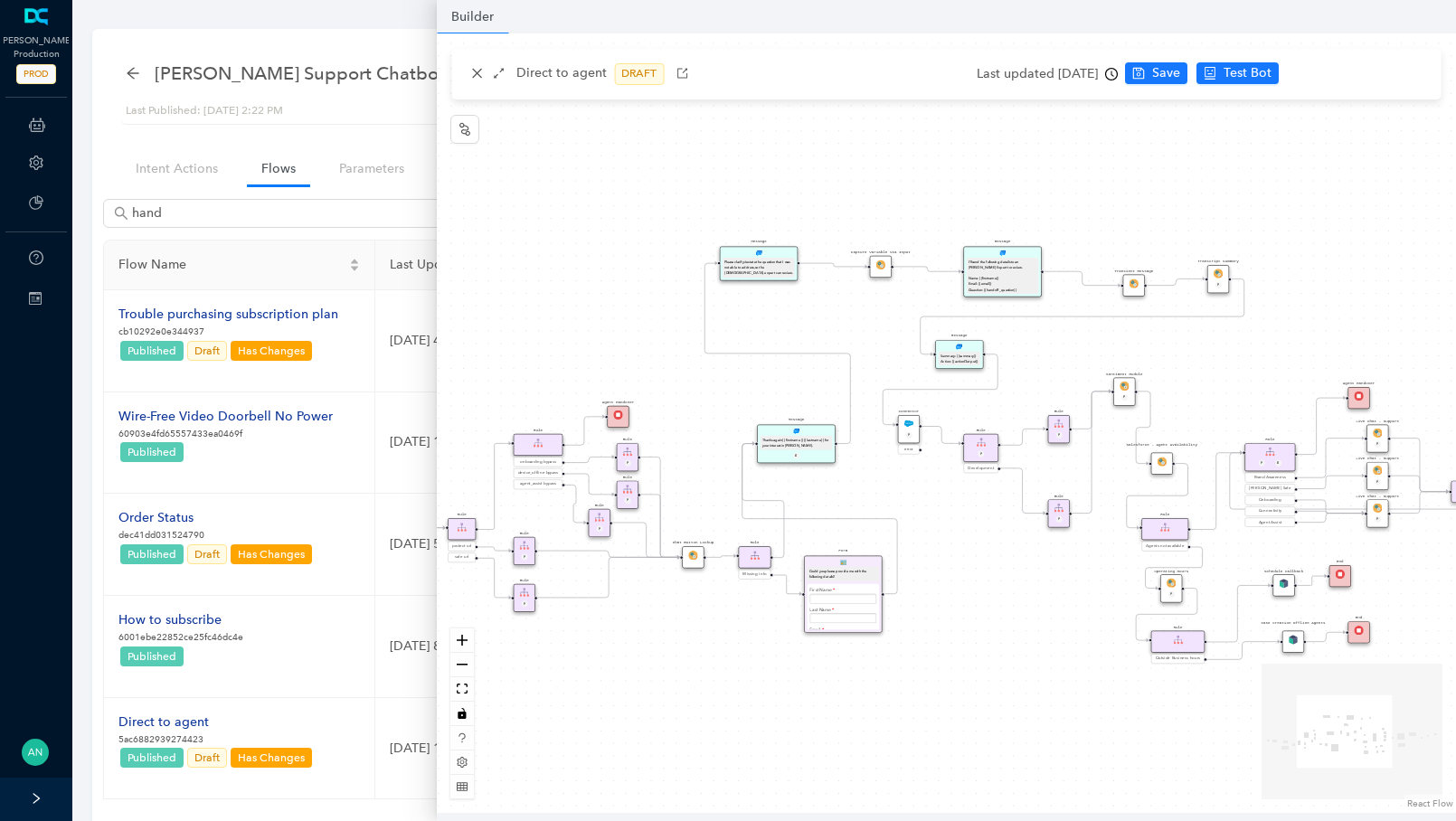
drag, startPoint x: 871, startPoint y: 468, endPoint x: 950, endPoint y: 499, distance: 84.9
click at [950, 499] on div "operating Hours P Sentiment Module P Question Were you able to successfully com…" at bounding box center [947, 423] width 1019 height 779
click at [469, 640] on button "zoom in" at bounding box center [462, 640] width 24 height 25
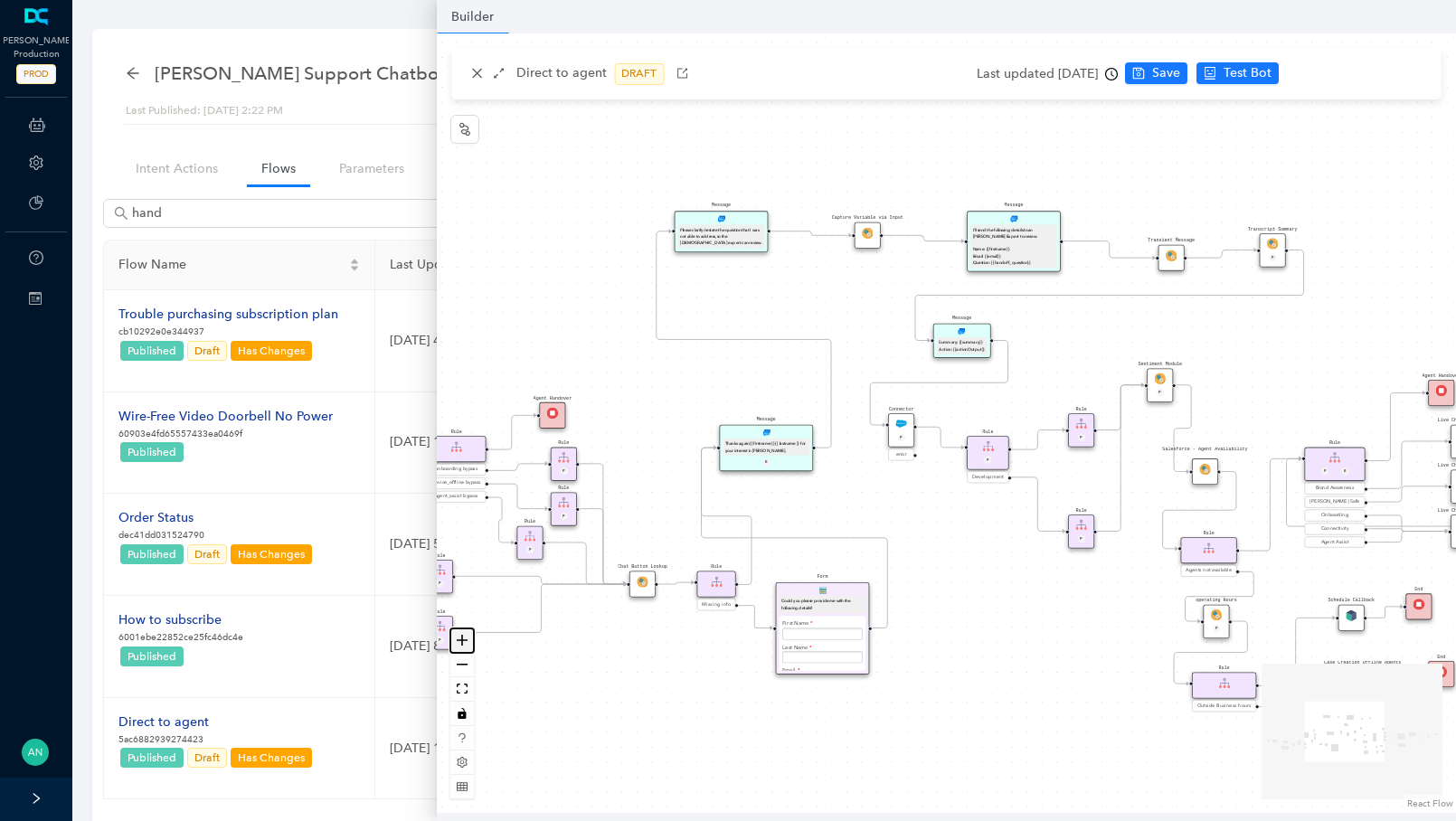
click at [469, 640] on button "zoom in" at bounding box center [462, 640] width 24 height 25
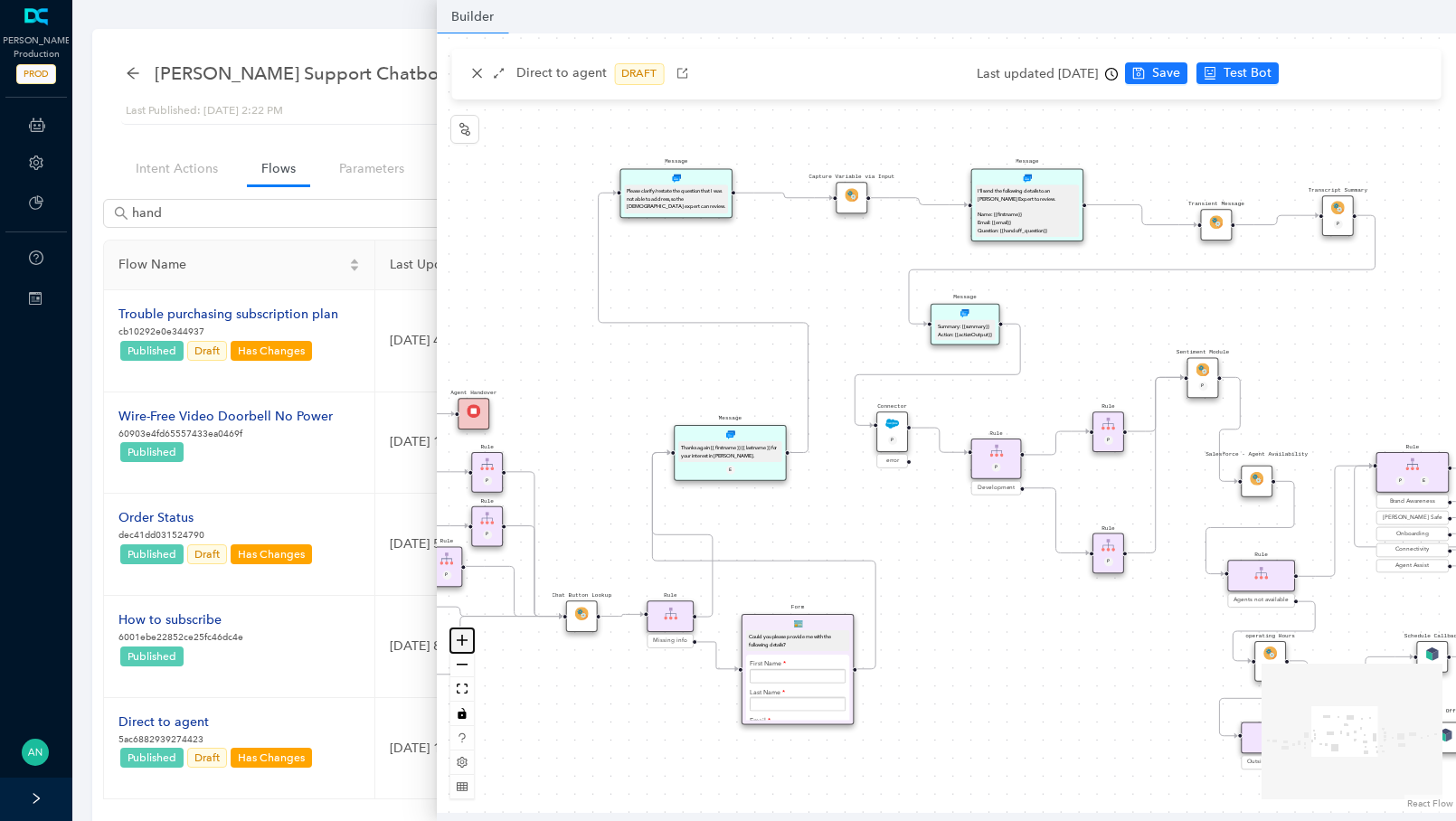
click at [469, 640] on button "zoom in" at bounding box center [462, 640] width 24 height 25
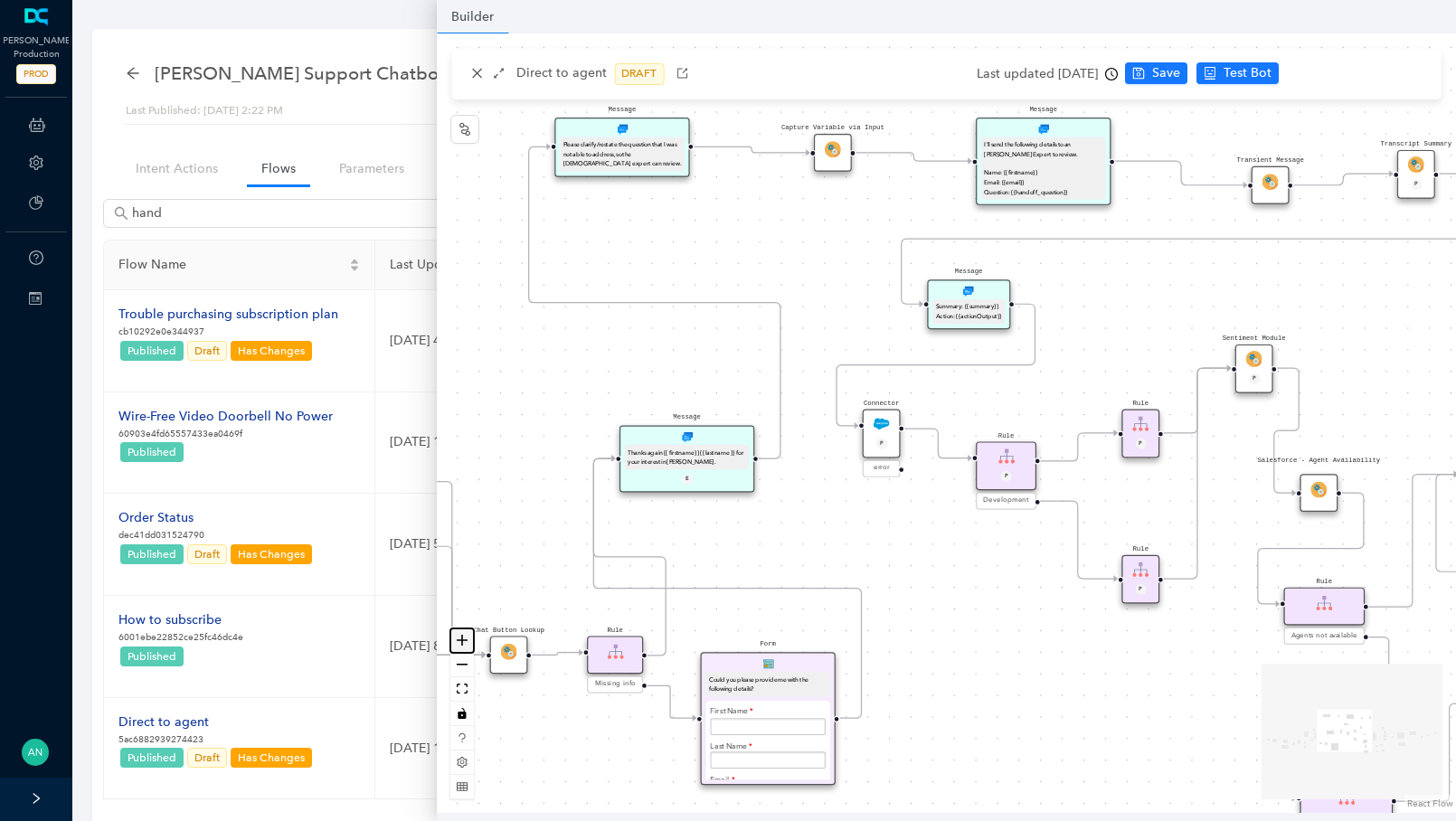
click at [469, 640] on button "zoom in" at bounding box center [462, 640] width 24 height 25
click at [469, 639] on button "zoom in" at bounding box center [462, 640] width 24 height 25
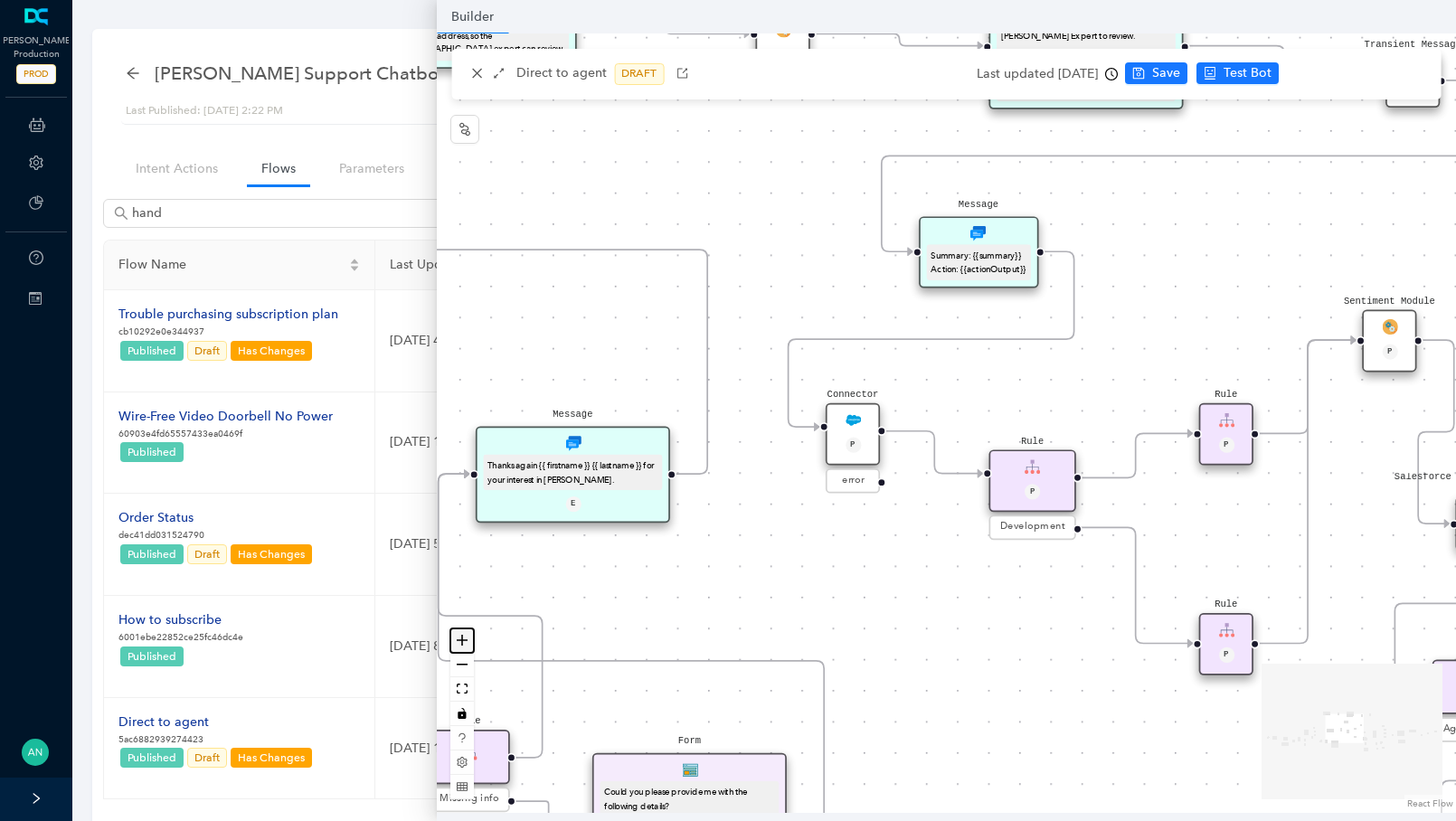
click at [469, 639] on button "zoom in" at bounding box center [462, 640] width 24 height 25
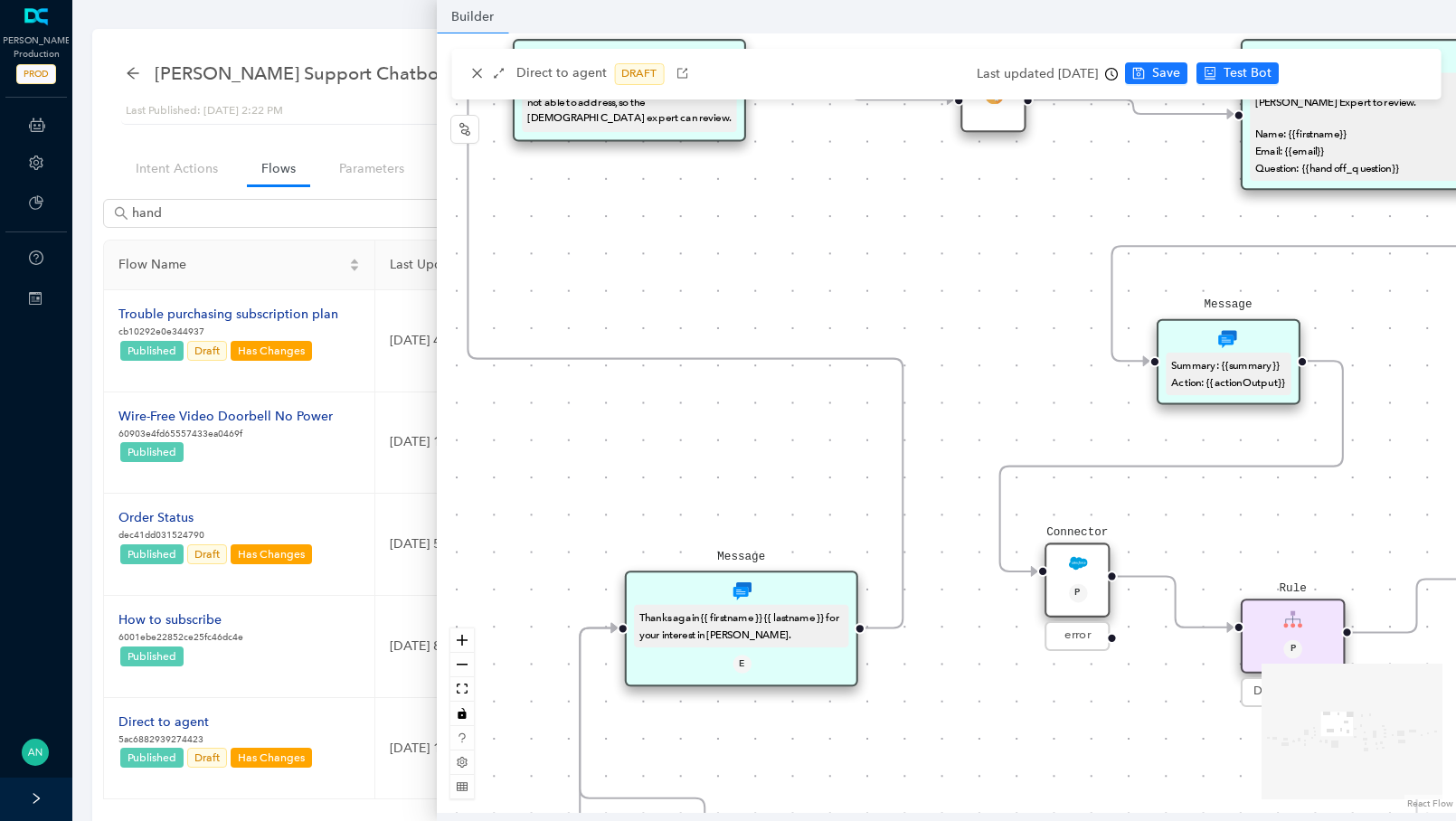
drag, startPoint x: 746, startPoint y: 527, endPoint x: 988, endPoint y: 631, distance: 263.4
click at [988, 631] on div "operating Hours P Sentiment Module P Question Were you able to successfully com…" at bounding box center [947, 423] width 1019 height 779
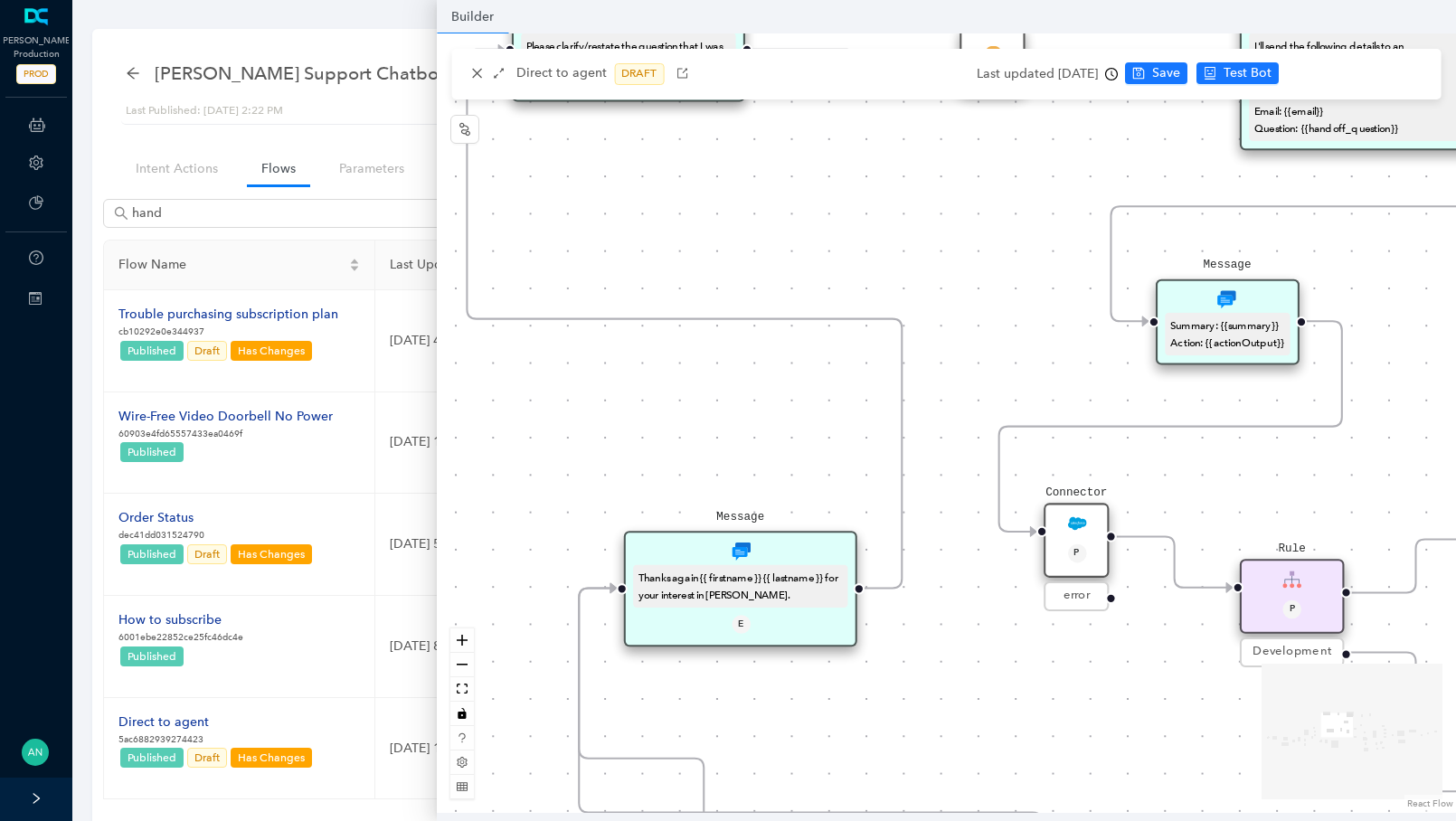
click at [1085, 538] on div "Connector P" at bounding box center [1076, 540] width 66 height 75
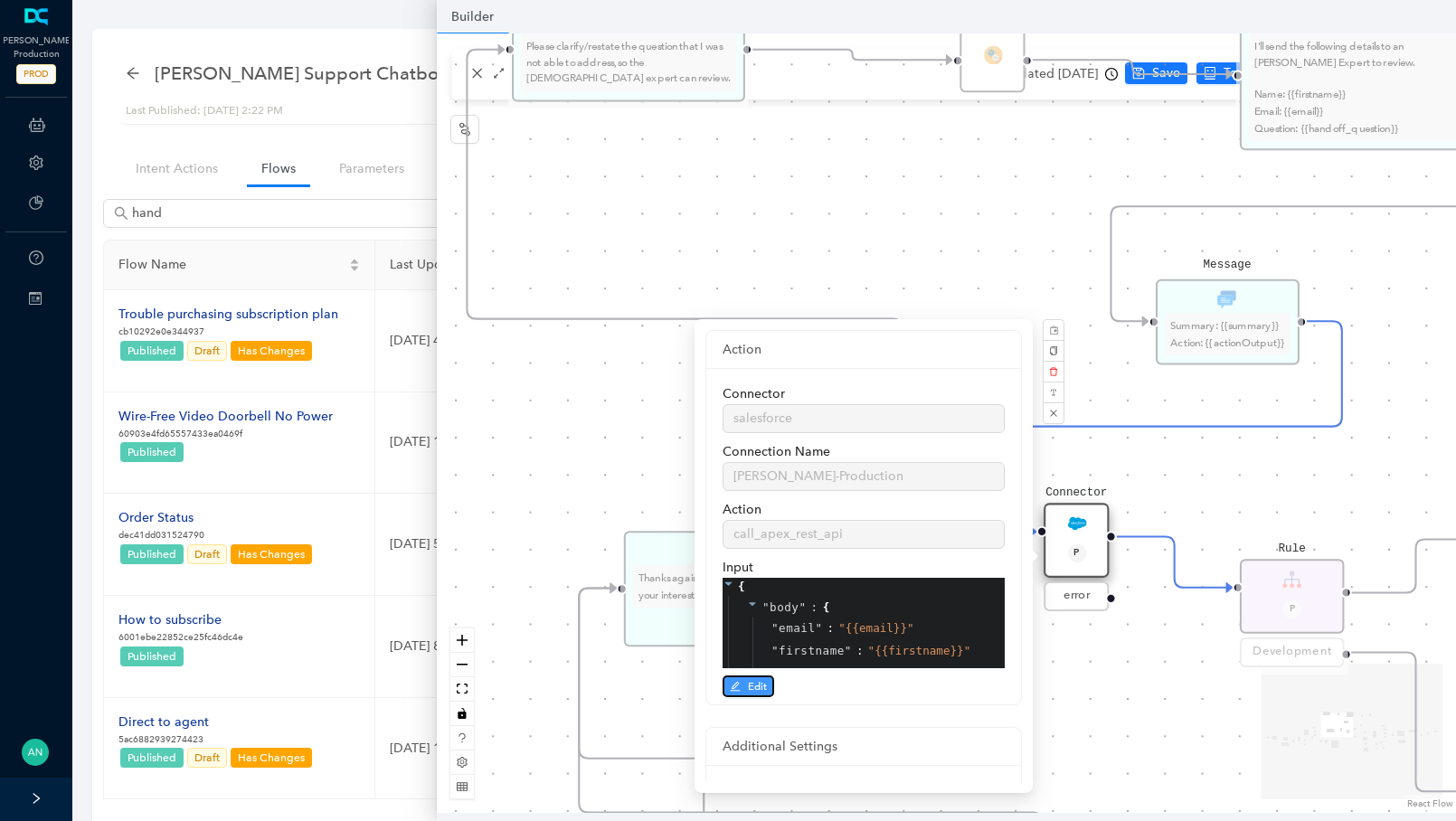
click at [758, 694] on span "Edit" at bounding box center [757, 686] width 19 height 16
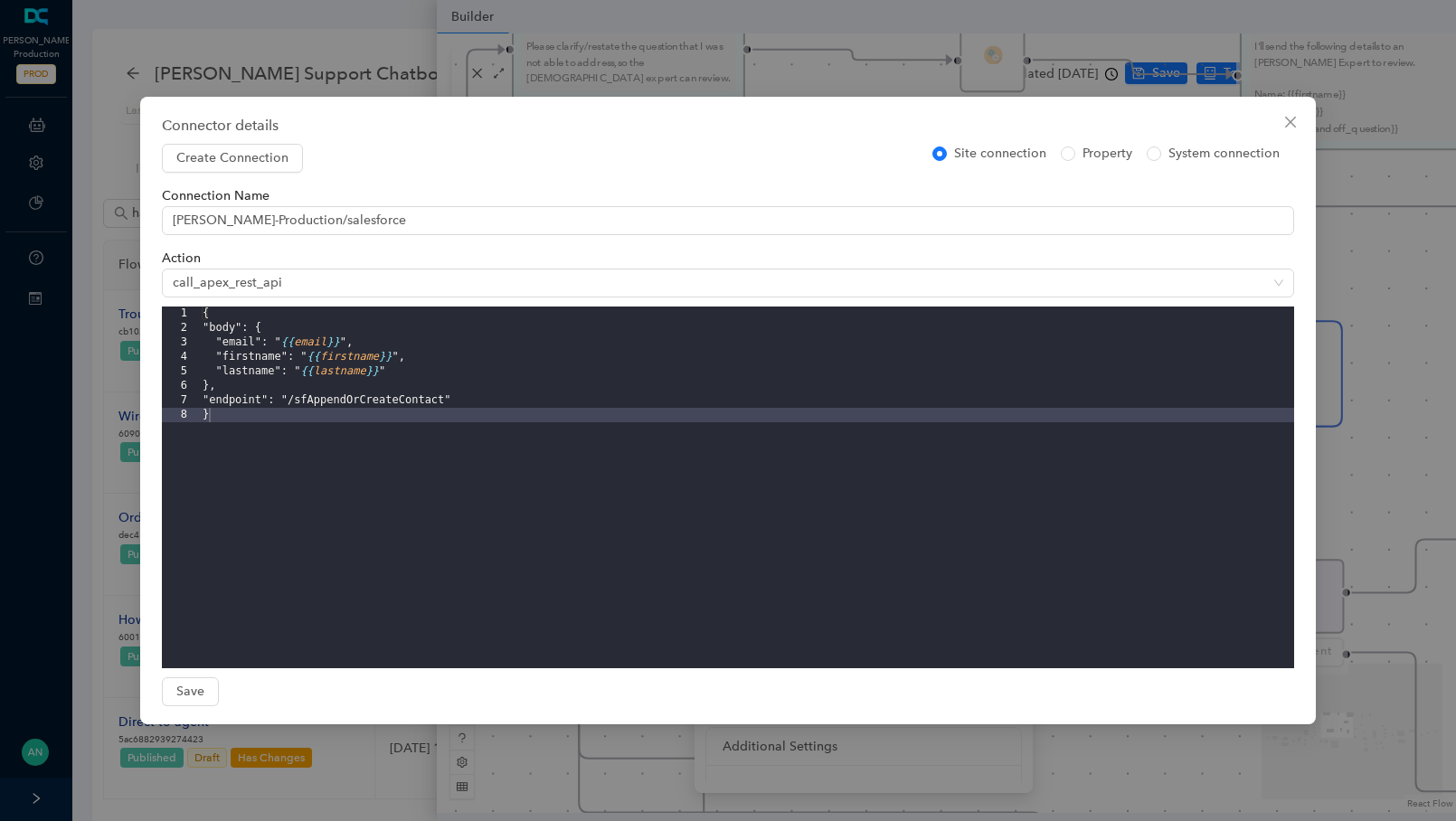
click at [1294, 119] on icon "close" at bounding box center [1290, 122] width 14 height 14
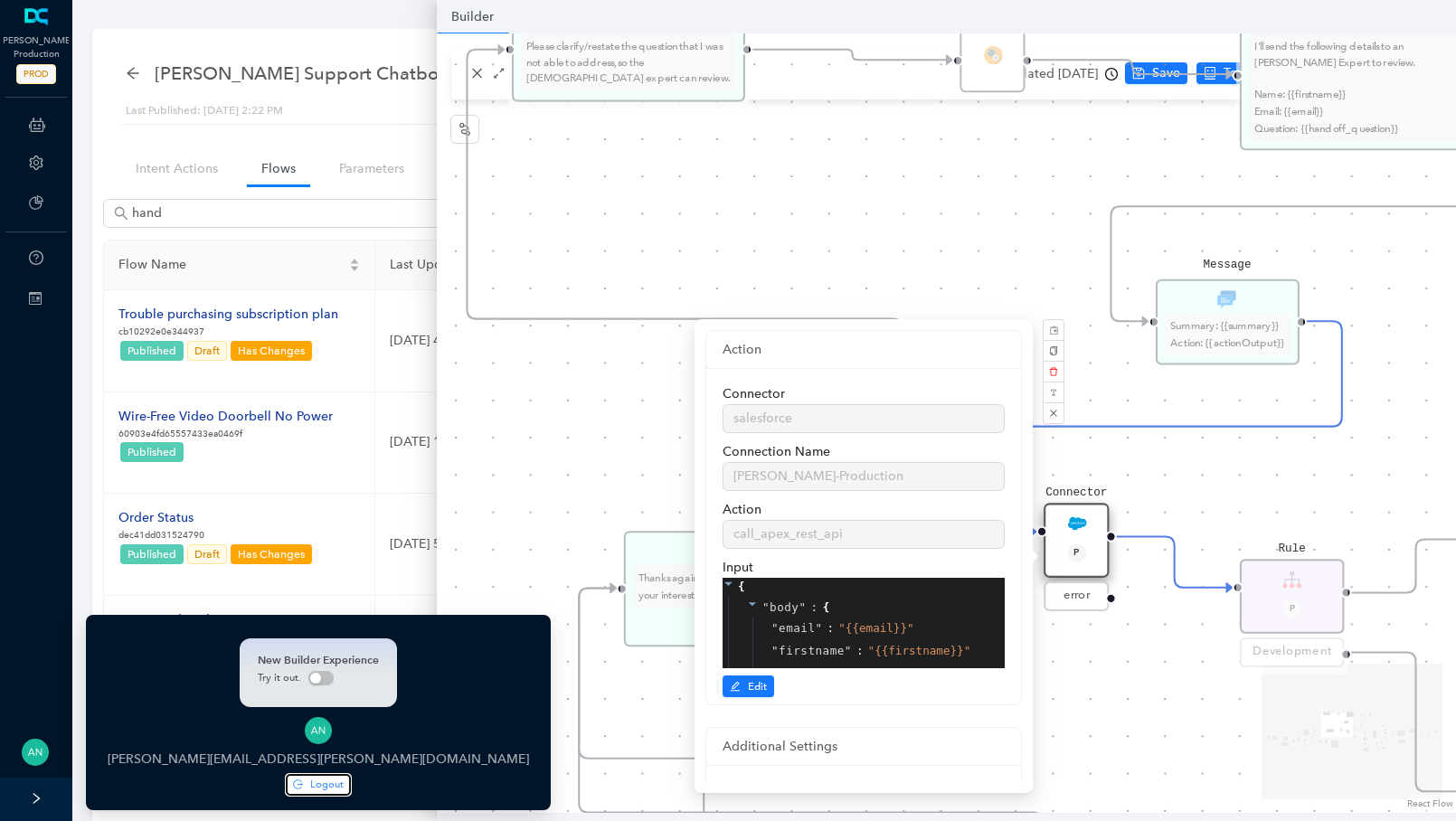
click at [293, 786] on icon "logout" at bounding box center [297, 784] width 10 height 10
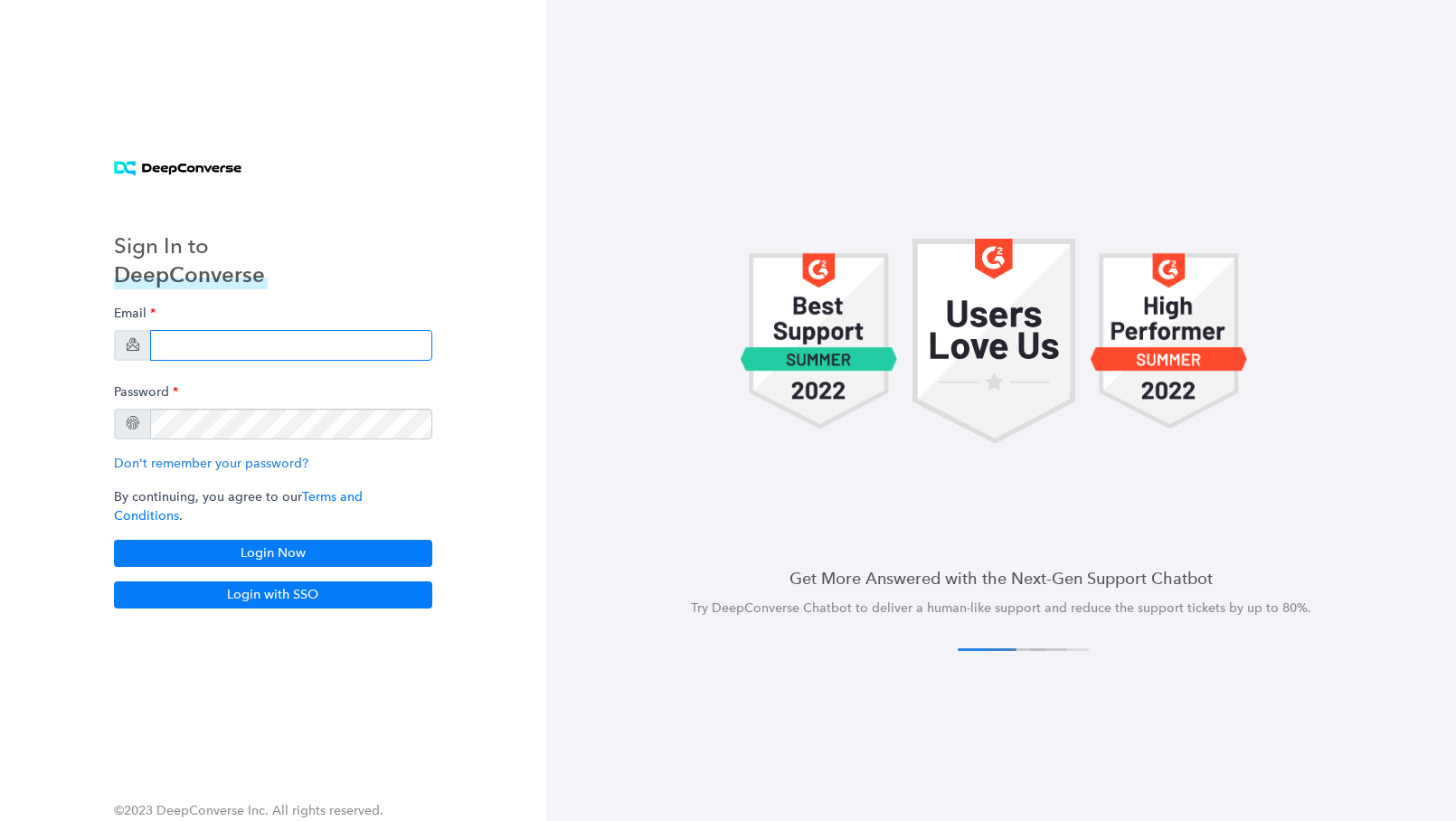
click at [204, 348] on input "email" at bounding box center [291, 345] width 282 height 30
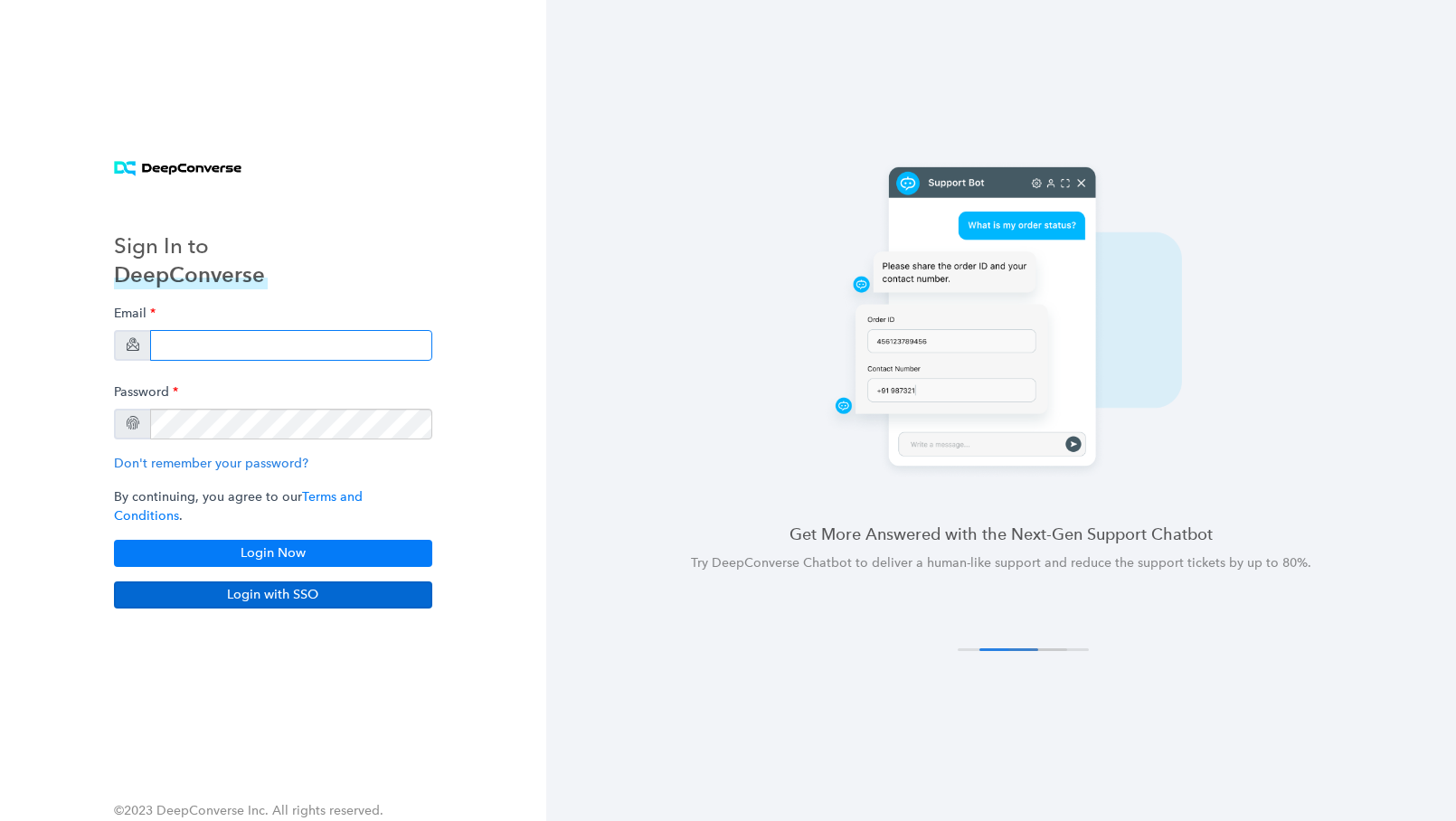
type input "swati+stg5@deepconverse.com"
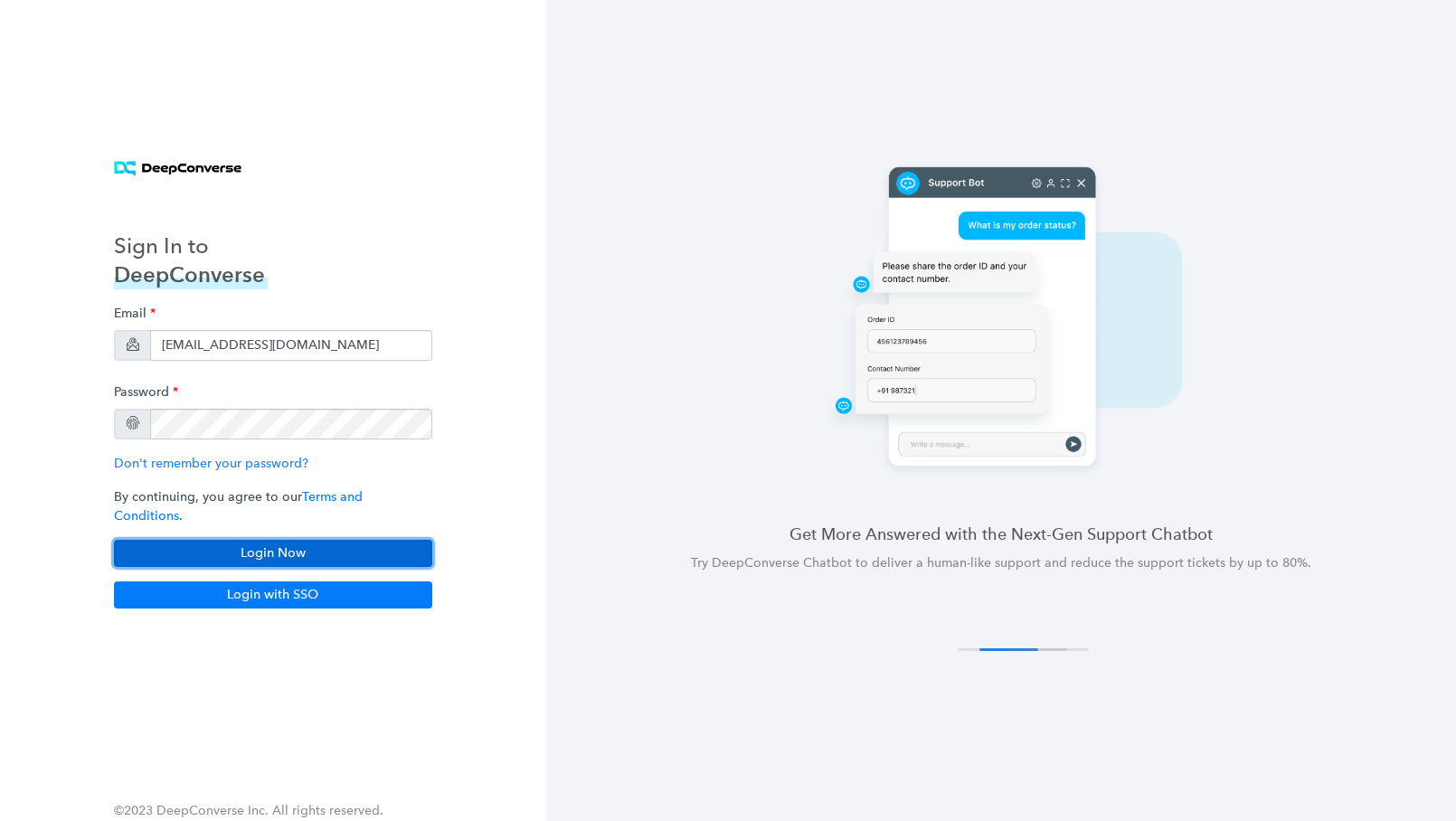
click at [242, 555] on button "Login Now" at bounding box center [273, 553] width 318 height 28
